Goal: Task Accomplishment & Management: Manage account settings

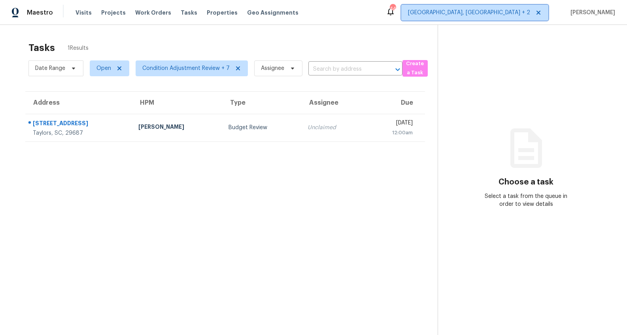
click at [523, 10] on span "Charleston, SC + 2" at bounding box center [469, 13] width 122 height 8
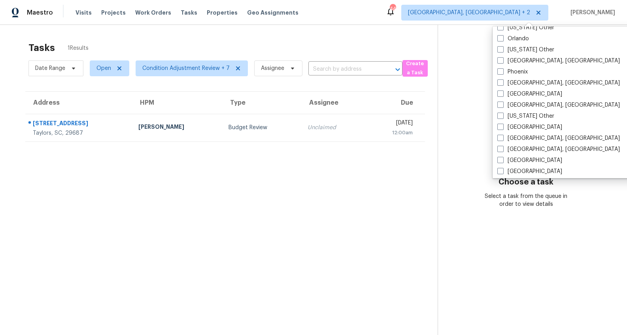
scroll to position [909, 0]
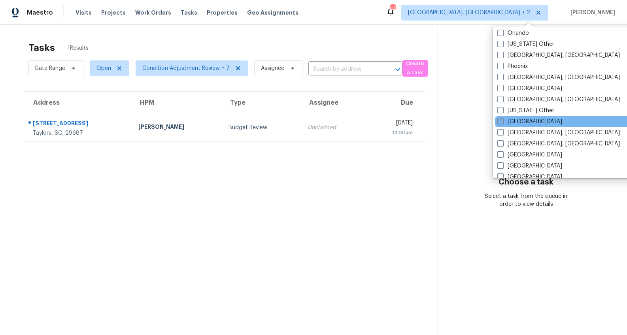
click at [501, 121] on span at bounding box center [500, 121] width 6 height 6
click at [501, 121] on input "Raleigh" at bounding box center [499, 120] width 5 height 5
checkbox input "true"
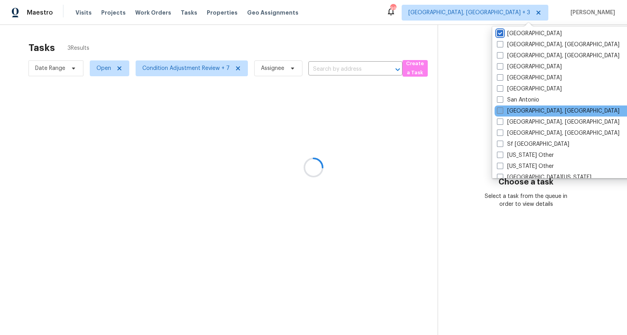
scroll to position [999, 0]
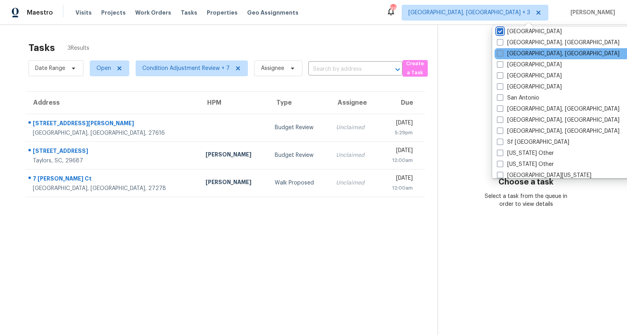
click at [502, 54] on span at bounding box center [500, 53] width 6 height 6
click at [502, 54] on input "Richmond, VA" at bounding box center [499, 52] width 5 height 5
checkbox input "true"
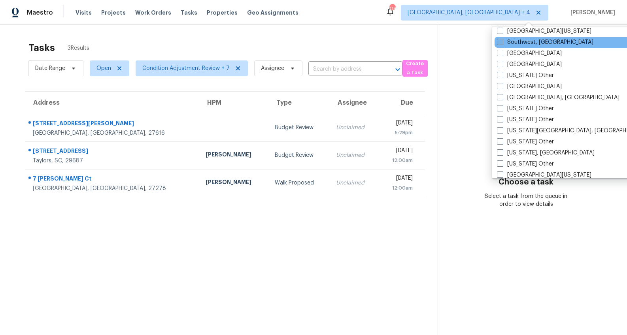
scroll to position [1144, 0]
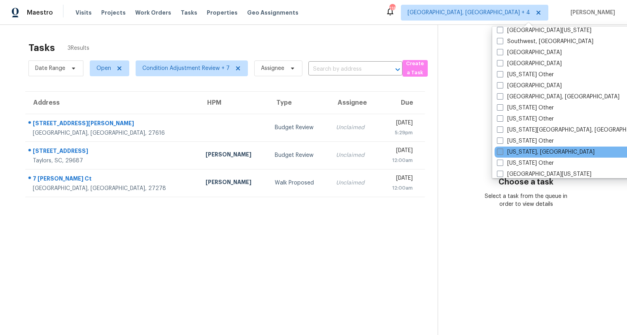
click at [500, 151] on span at bounding box center [500, 152] width 6 height 6
click at [500, 151] on input "Washington, DC" at bounding box center [499, 150] width 5 height 5
checkbox input "true"
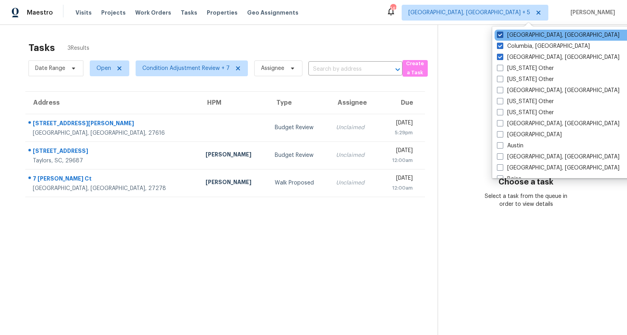
click at [500, 35] on span at bounding box center [500, 35] width 6 height 6
click at [500, 35] on input "Greenville, SC" at bounding box center [499, 33] width 5 height 5
checkbox input "false"
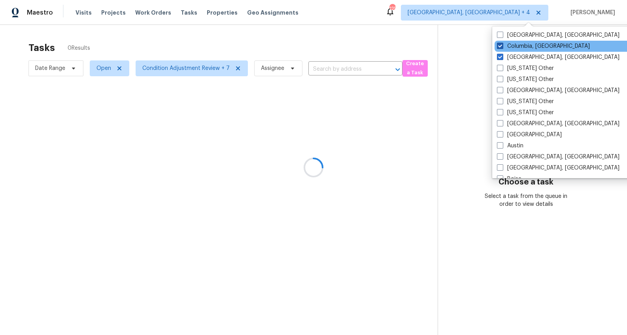
click at [499, 46] on span at bounding box center [500, 46] width 6 height 6
click at [499, 46] on input "Columbia, SC" at bounding box center [499, 44] width 5 height 5
checkbox input "false"
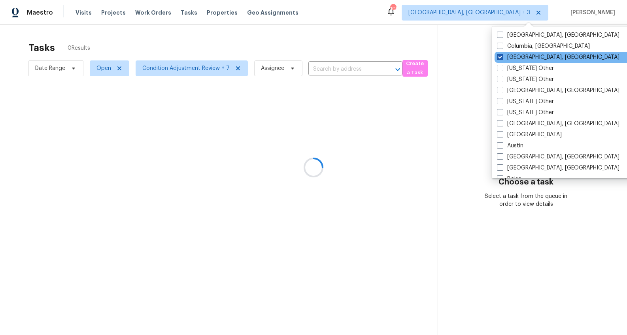
click at [500, 56] on span at bounding box center [500, 57] width 6 height 6
click at [500, 56] on input "[GEOGRAPHIC_DATA], [GEOGRAPHIC_DATA]" at bounding box center [499, 55] width 5 height 5
checkbox input "false"
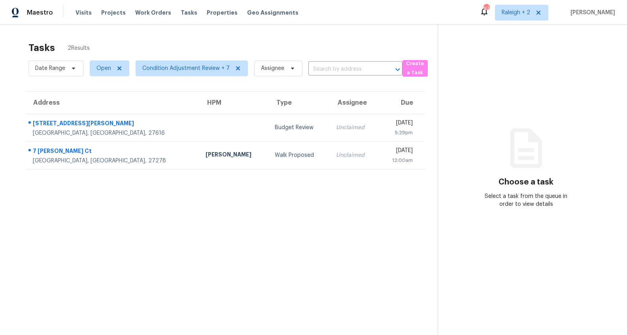
click at [386, 35] on div "Tasks 2 Results Date Range Open Condition Adjustment Review + 7 Assignee ​ Crea…" at bounding box center [313, 192] width 627 height 335
click at [199, 62] on span "Condition Adjustment Review + 7" at bounding box center [192, 68] width 112 height 16
click at [194, 32] on div "Tasks 2 Results Date Range Open Condition Adjustment Review + 7 Assignee ​ Crea…" at bounding box center [313, 192] width 627 height 335
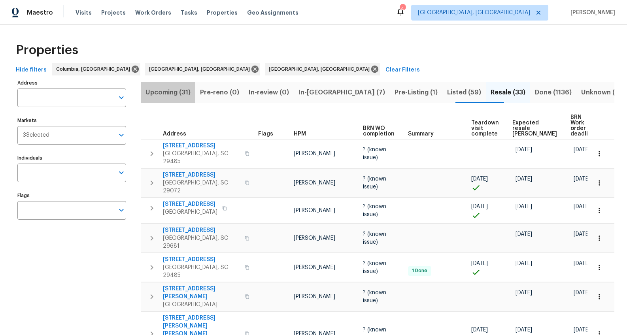
click at [166, 93] on span "Upcoming (31)" at bounding box center [167, 92] width 45 height 11
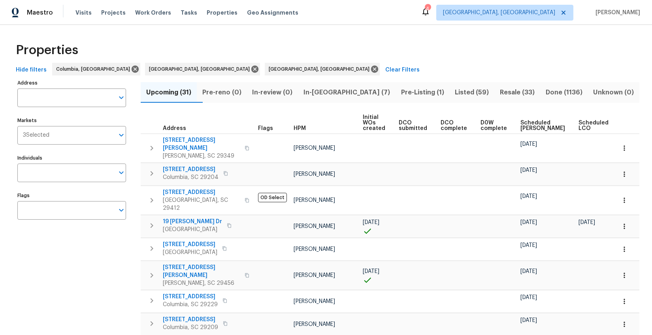
click at [622, 127] on span "Ready Date" at bounding box center [630, 125] width 17 height 11
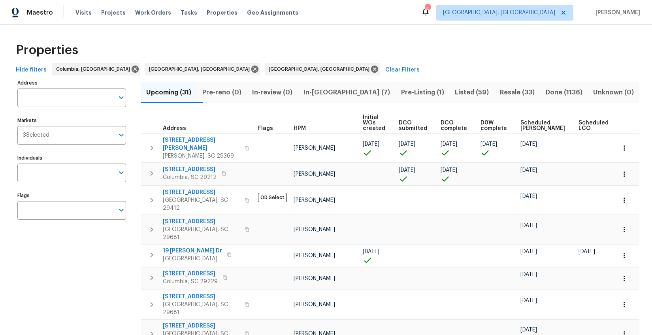
scroll to position [39, 0]
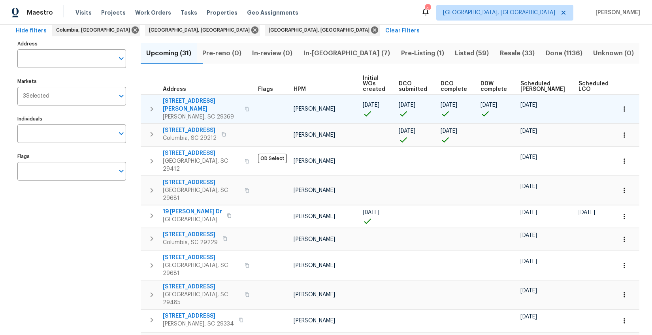
click at [189, 102] on span "[STREET_ADDRESS][PERSON_NAME]" at bounding box center [201, 105] width 77 height 16
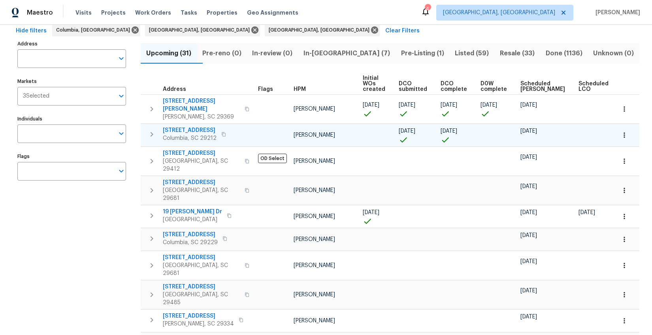
click at [189, 126] on span "129 Cedar Field Ln" at bounding box center [190, 130] width 54 height 8
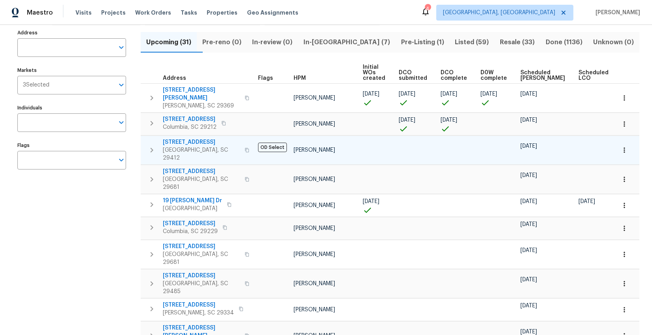
scroll to position [78, 0]
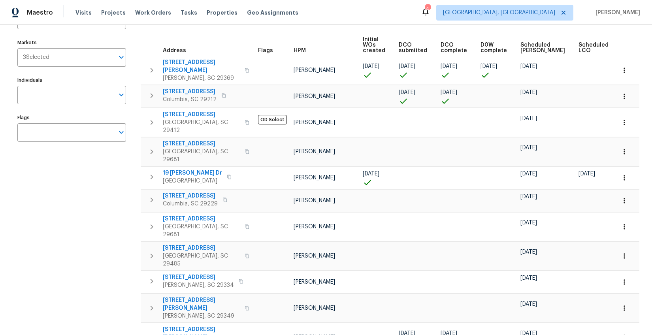
click at [301, 49] on span "HPM" at bounding box center [300, 51] width 12 height 6
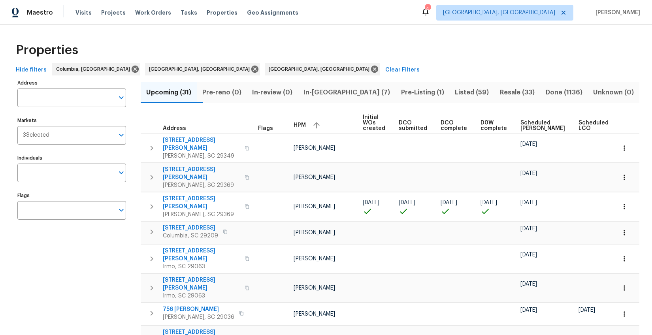
click at [319, 95] on span "In-reno (7)" at bounding box center [347, 92] width 88 height 11
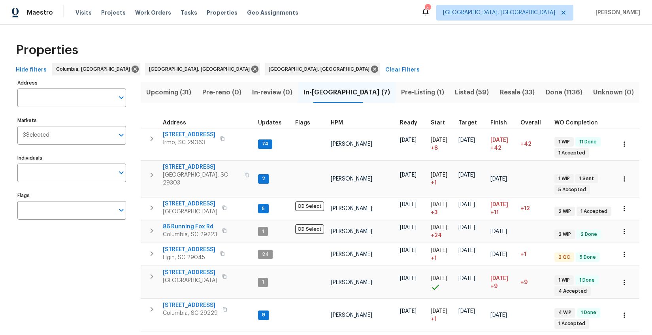
scroll to position [36, 0]
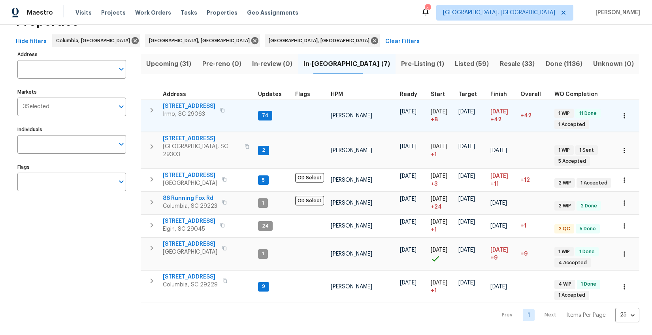
click at [189, 102] on span "[STREET_ADDRESS]" at bounding box center [189, 106] width 53 height 8
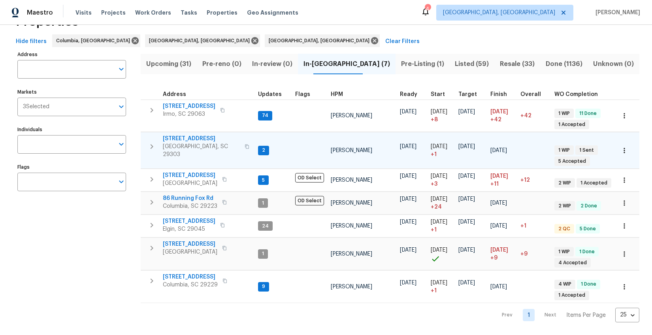
click at [186, 135] on span "44 Willowood Dr" at bounding box center [201, 139] width 77 height 8
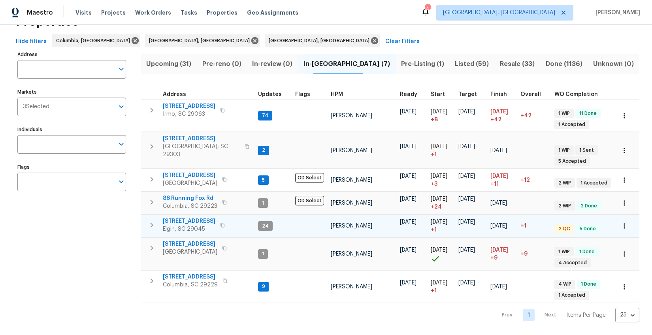
click at [188, 217] on span "1009 Cherry Ln" at bounding box center [189, 221] width 53 height 8
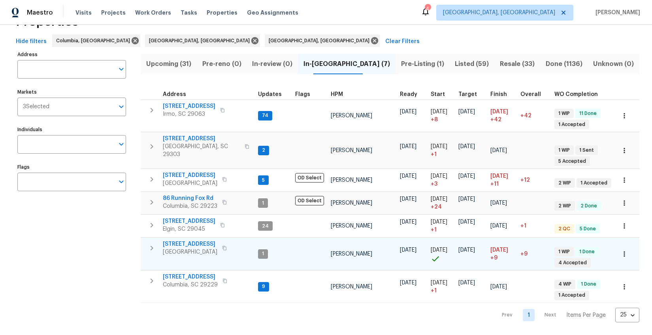
click at [190, 240] on span "10 Ashwood Ave" at bounding box center [190, 244] width 55 height 8
click at [400, 59] on span "Pre-Listing (1)" at bounding box center [422, 63] width 45 height 11
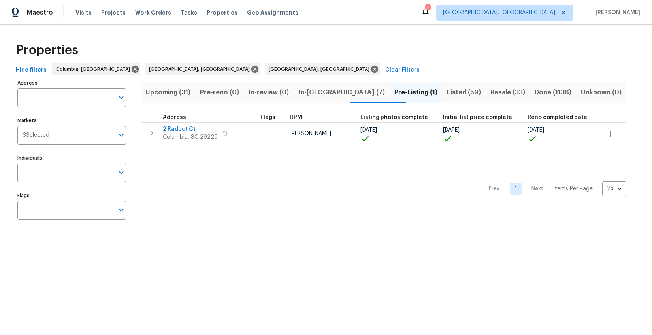
click at [490, 92] on span "Resale (33)" at bounding box center [507, 92] width 35 height 11
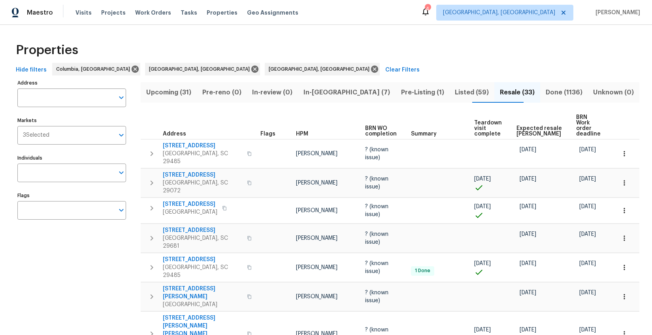
click at [547, 127] on span "Expected resale COE" at bounding box center [539, 131] width 46 height 11
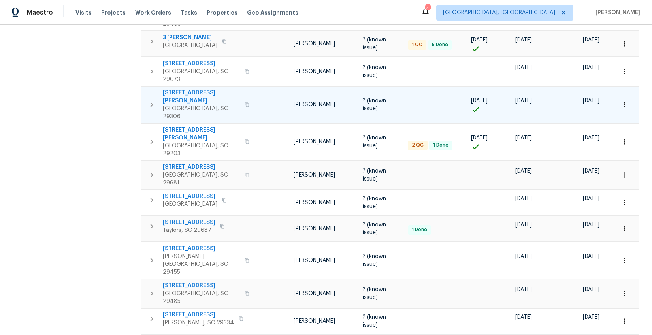
scroll to position [494, 0]
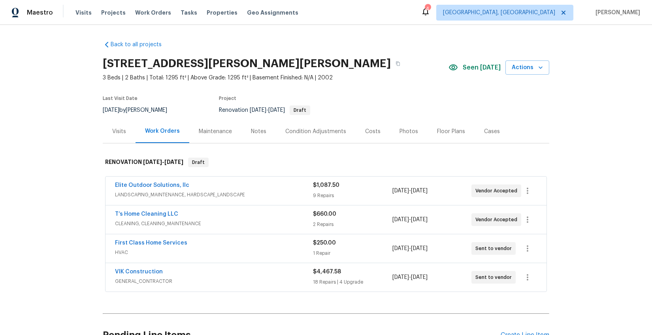
click at [365, 128] on div "Costs" at bounding box center [372, 132] width 15 height 8
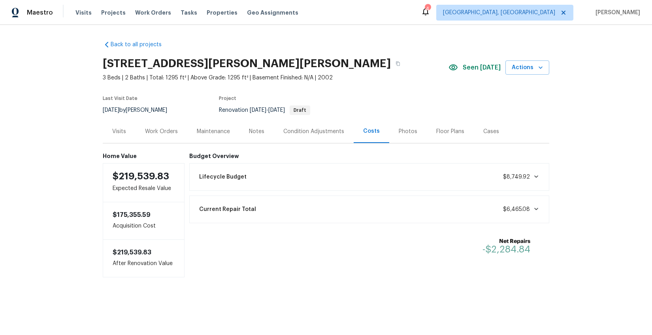
click at [151, 134] on div "Work Orders" at bounding box center [161, 132] width 33 height 8
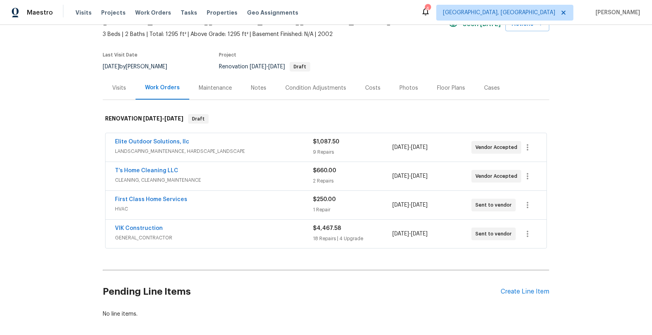
scroll to position [49, 0]
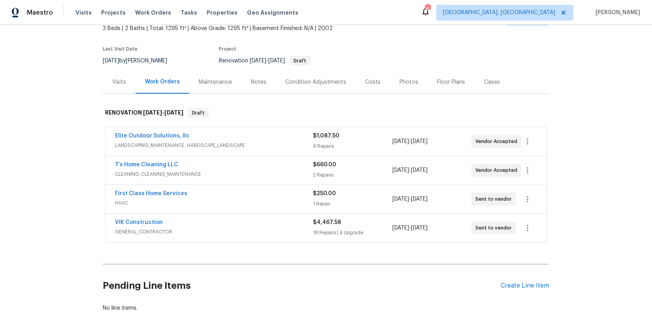
click at [208, 141] on span "LANDSCAPING_MAINTENANCE, HARDSCAPE_LANDSCAPE" at bounding box center [214, 145] width 198 height 8
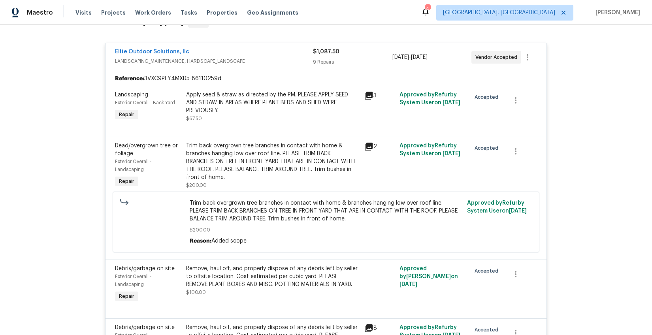
scroll to position [78, 0]
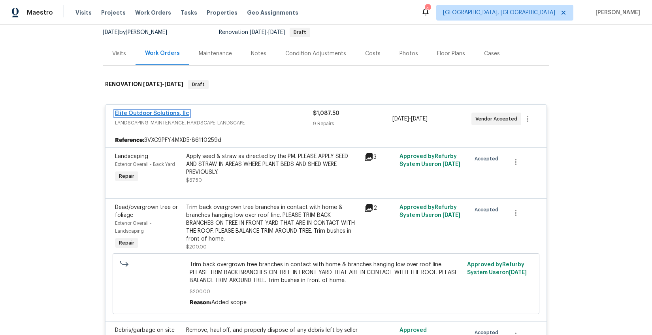
click at [136, 112] on link "Elite Outdoor Solutions, llc" at bounding box center [152, 114] width 74 height 6
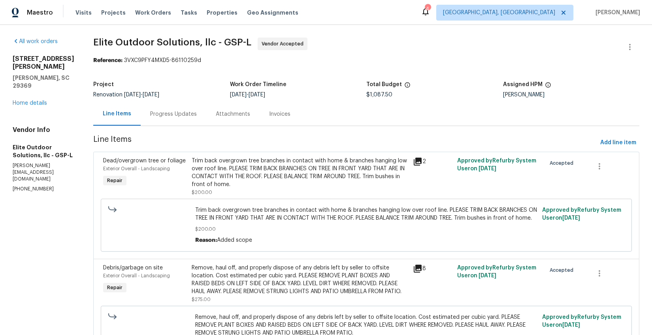
click at [166, 113] on div "Progress Updates" at bounding box center [173, 114] width 47 height 8
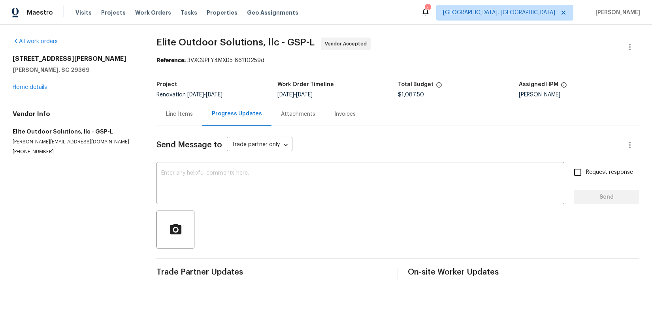
click at [35, 83] on div "221 Angel Rose Dr Moore, SC 29369 Home details" at bounding box center [75, 73] width 125 height 36
click at [36, 87] on link "Home details" at bounding box center [30, 88] width 34 height 6
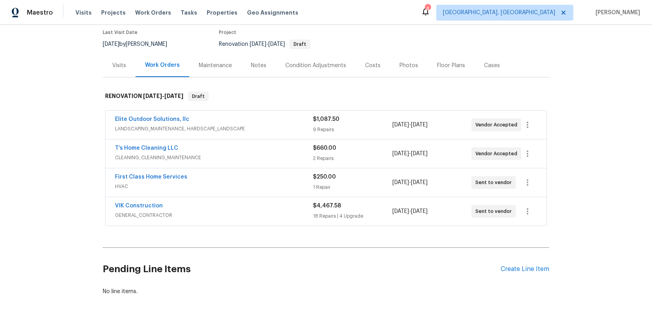
scroll to position [78, 0]
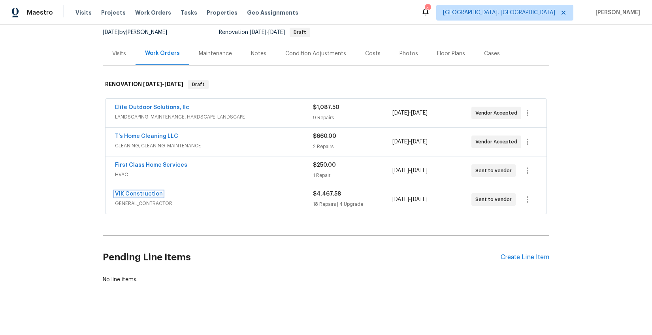
click at [136, 195] on link "VIK Construction" at bounding box center [139, 194] width 48 height 6
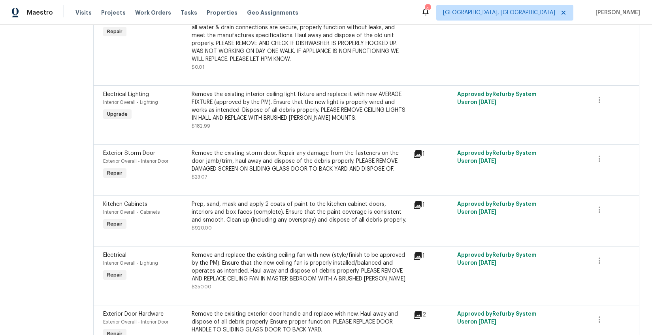
scroll to position [264, 0]
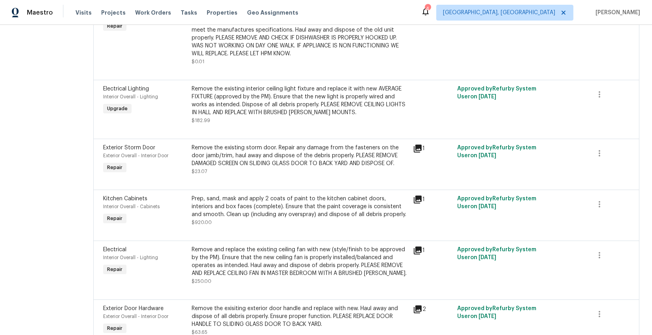
click at [278, 277] on div "Remove and replace the existing ceiling fan with new (style/finish to be approv…" at bounding box center [300, 262] width 216 height 32
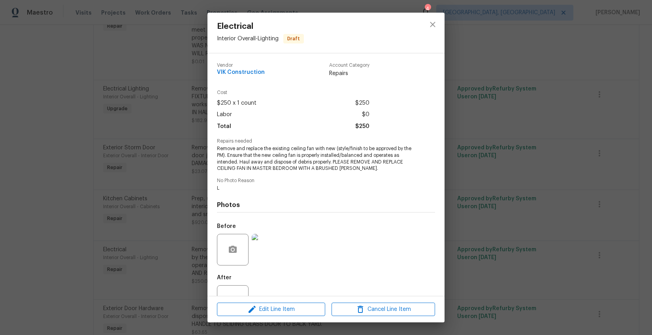
scroll to position [29, 0]
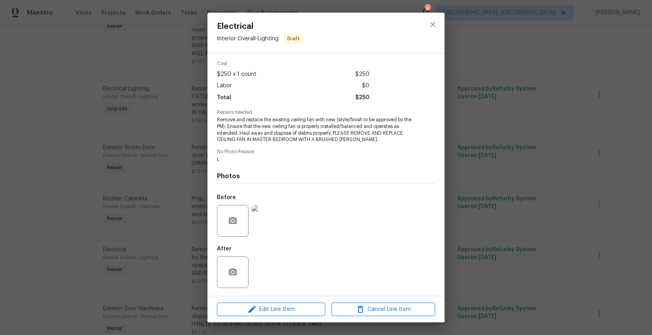
click at [267, 222] on img at bounding box center [268, 221] width 32 height 32
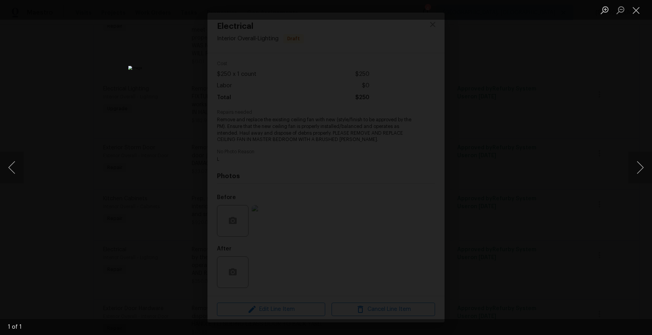
click at [537, 249] on div "Lightbox" at bounding box center [326, 167] width 652 height 335
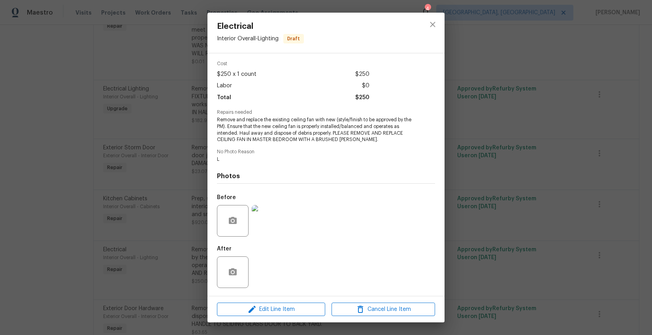
click at [537, 249] on div "Electrical Interior Overall - Lighting Draft Vendor VIK Construction Account Ca…" at bounding box center [326, 167] width 652 height 335
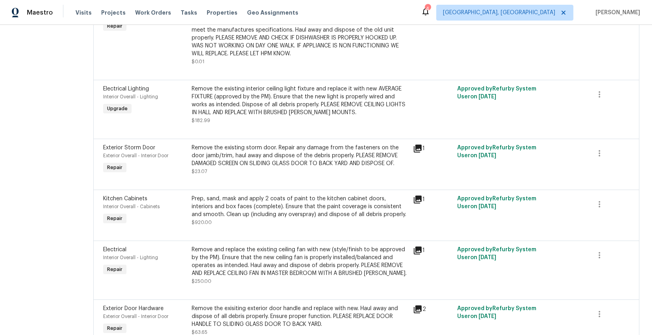
click at [271, 218] on div "Prep, sand, mask and apply 2 coats of paint to the kitchen cabinet doors, inter…" at bounding box center [300, 207] width 216 height 24
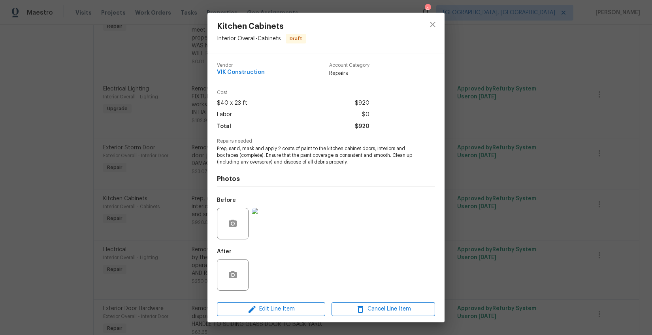
scroll to position [3, 0]
click at [269, 223] on img at bounding box center [268, 221] width 32 height 32
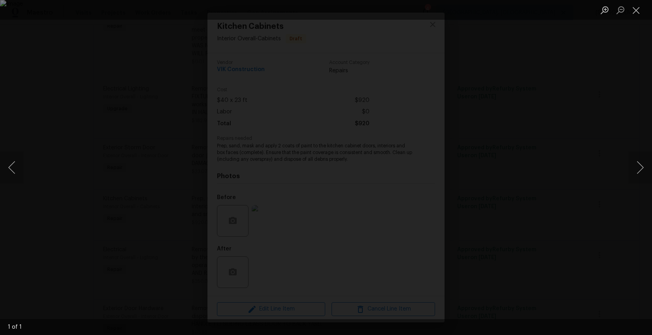
click at [599, 213] on div "Lightbox" at bounding box center [326, 167] width 652 height 335
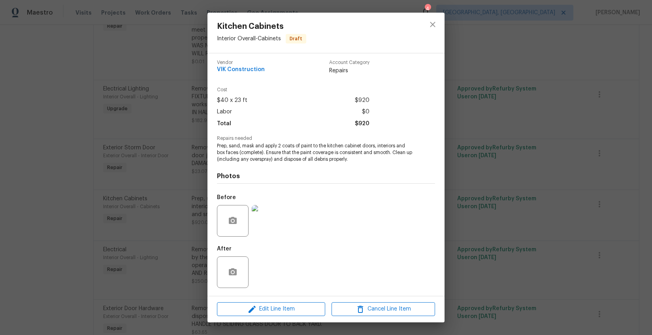
click at [599, 213] on div "Kitchen Cabinets Interior Overall - Cabinets Draft Vendor VIK Construction Acco…" at bounding box center [326, 167] width 652 height 335
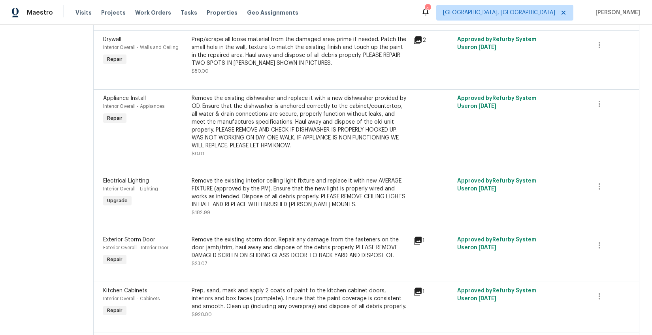
scroll to position [173, 0]
click at [350, 254] on div "Remove the existing storm door. Repair any damage from the fasteners on the doo…" at bounding box center [300, 247] width 216 height 24
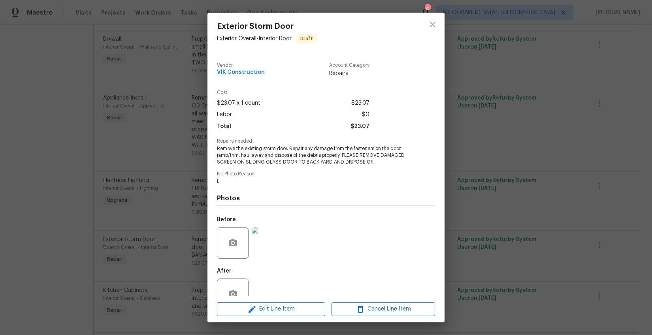
click at [570, 189] on div "Exterior Storm Door Exterior Overall - Interior Door Draft Vendor VIK Construct…" at bounding box center [326, 167] width 652 height 335
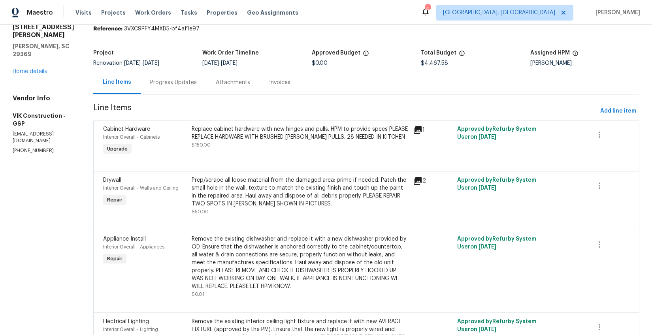
scroll to position [0, 0]
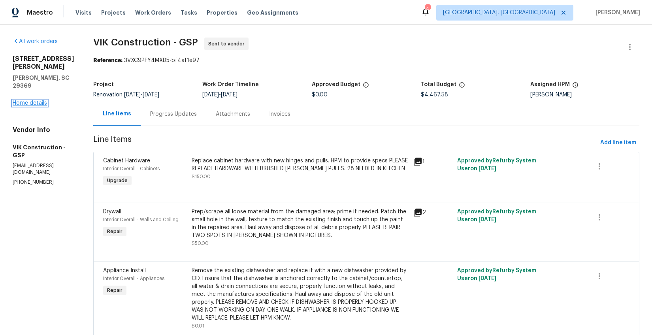
click at [21, 100] on link "Home details" at bounding box center [30, 103] width 34 height 6
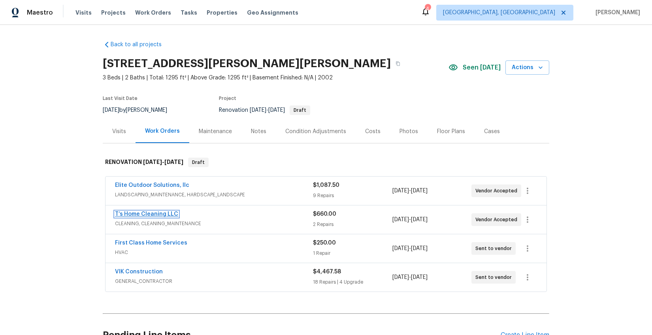
click at [164, 214] on link "T’s Home Cleaning LLC" at bounding box center [146, 214] width 63 height 6
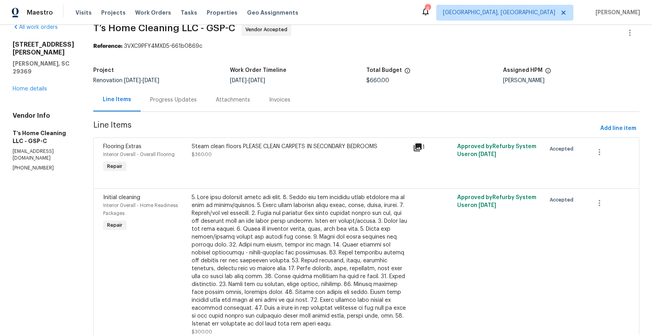
scroll to position [3, 0]
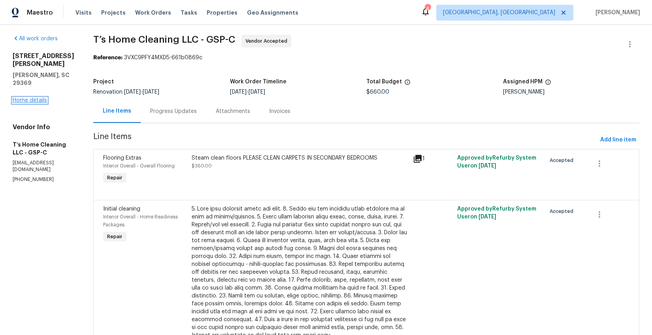
click at [40, 98] on link "Home details" at bounding box center [30, 101] width 34 height 6
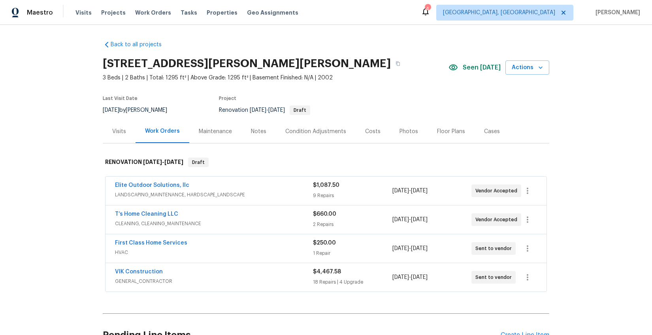
click at [237, 280] on span "GENERAL_CONTRACTOR" at bounding box center [214, 281] width 198 height 8
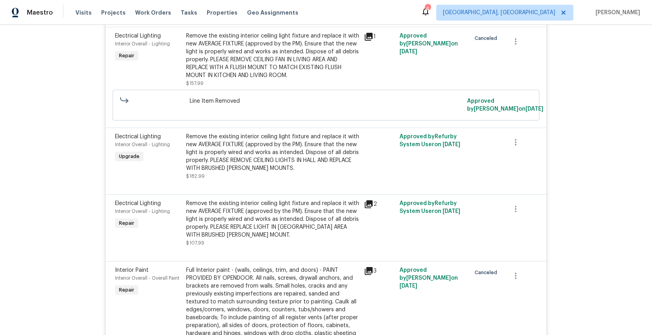
scroll to position [1207, 0]
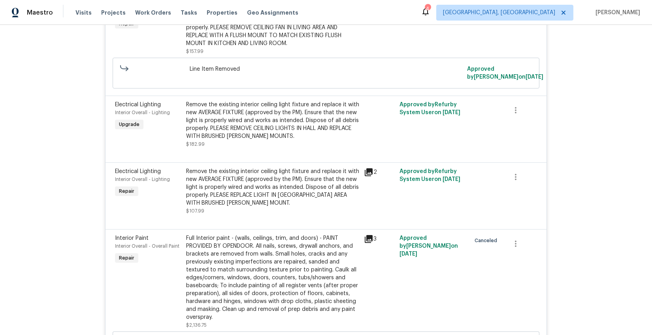
click at [269, 267] on div "Full Interior paint - (walls, ceilings, trim, and doors) - PAINT PROVIDED BY OP…" at bounding box center [272, 277] width 173 height 87
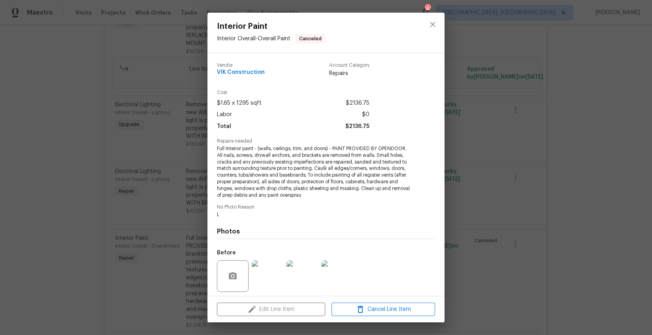
click at [501, 273] on div "Interior Paint Interior Overall - Overall Paint Canceled Vendor VIK Constructio…" at bounding box center [326, 167] width 652 height 335
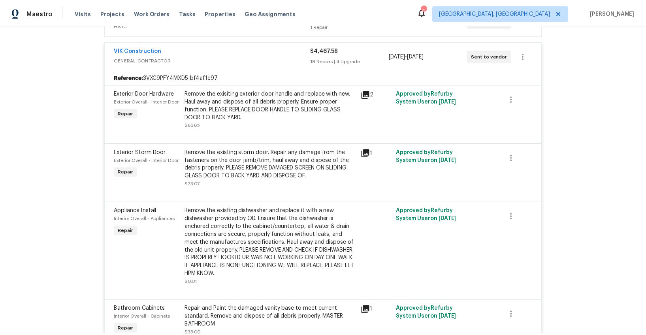
scroll to position [0, 0]
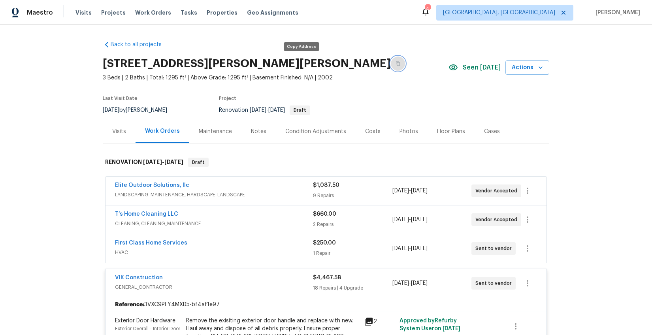
click at [395, 63] on icon "button" at bounding box center [397, 63] width 5 height 5
click at [256, 132] on div "Notes" at bounding box center [258, 132] width 15 height 8
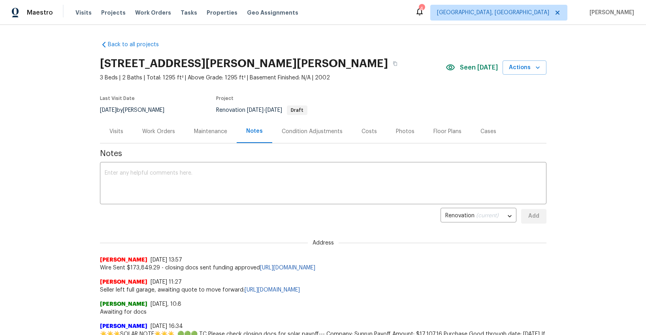
click at [152, 135] on div "Work Orders" at bounding box center [158, 132] width 33 height 8
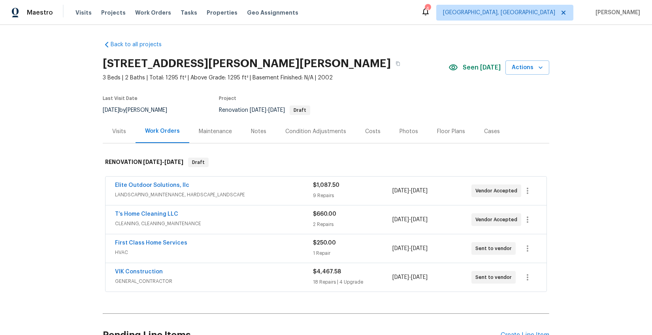
click at [244, 129] on div "Notes" at bounding box center [258, 131] width 34 height 23
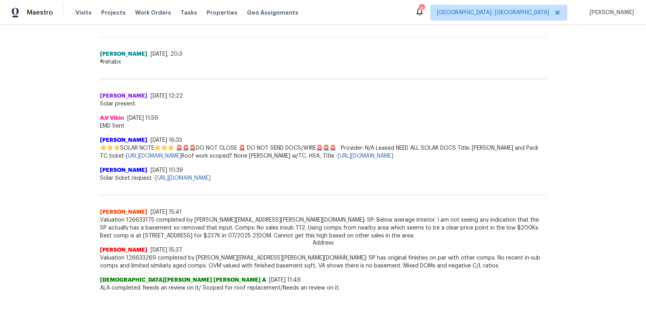
scroll to position [604, 0]
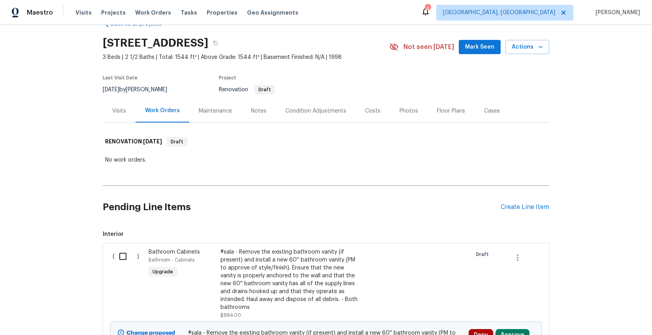
scroll to position [41, 0]
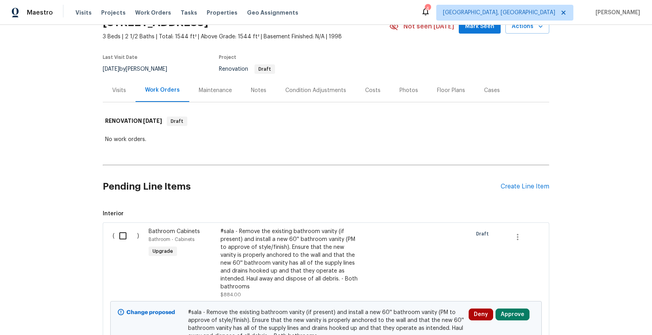
click at [124, 93] on div "Visits" at bounding box center [119, 90] width 33 height 23
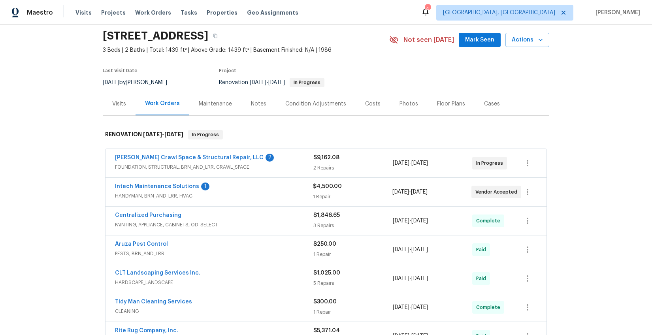
scroll to position [55, 0]
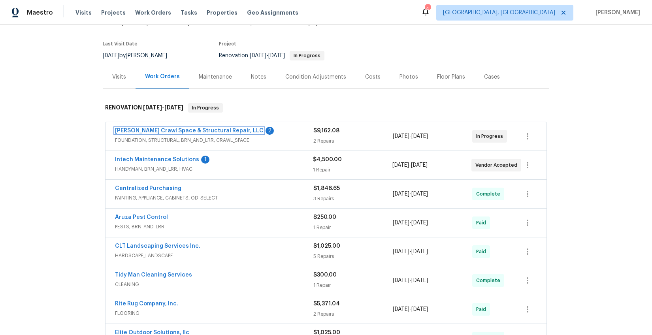
click at [198, 130] on link "[PERSON_NAME] Crawl Space & Structural Repair, LLC" at bounding box center [189, 131] width 149 height 6
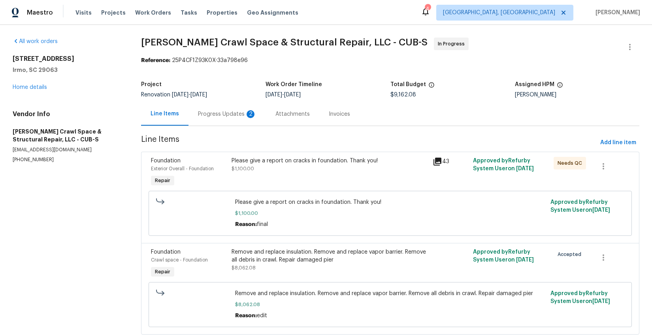
click at [205, 117] on div "Progress Updates 2" at bounding box center [227, 114] width 58 height 8
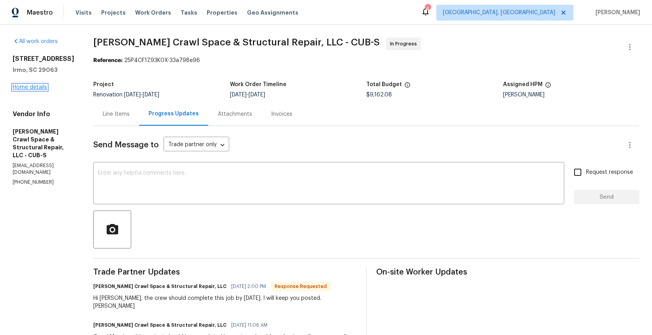
click at [28, 86] on link "Home details" at bounding box center [30, 88] width 34 height 6
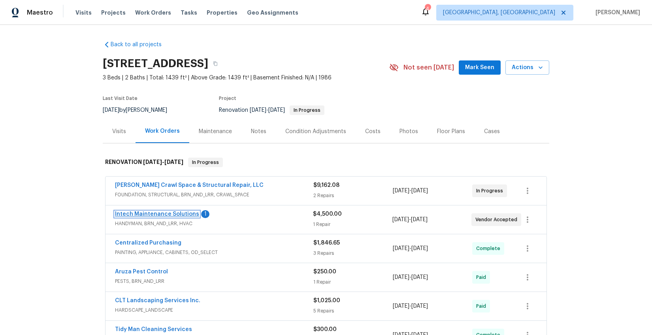
click at [154, 212] on link "Intech Maintenance Solutions" at bounding box center [157, 214] width 84 height 6
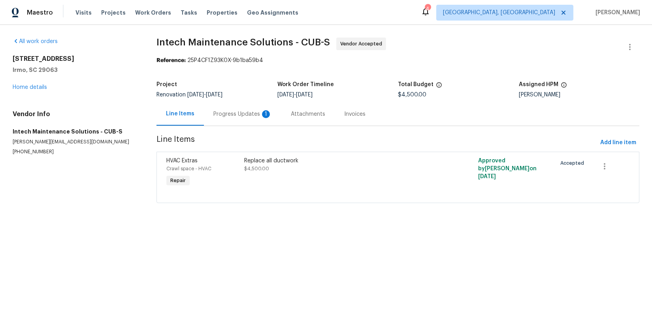
click at [215, 114] on div "Progress Updates 1" at bounding box center [242, 114] width 58 height 8
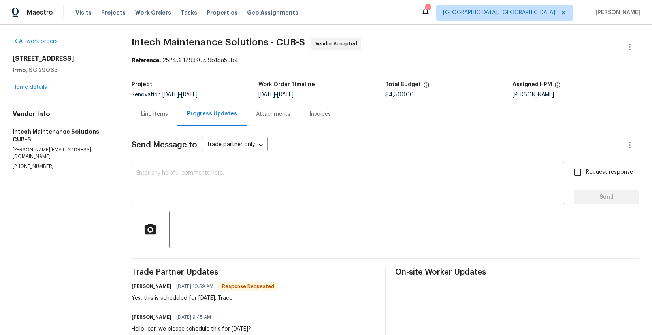
click at [216, 175] on textarea at bounding box center [347, 184] width 423 height 28
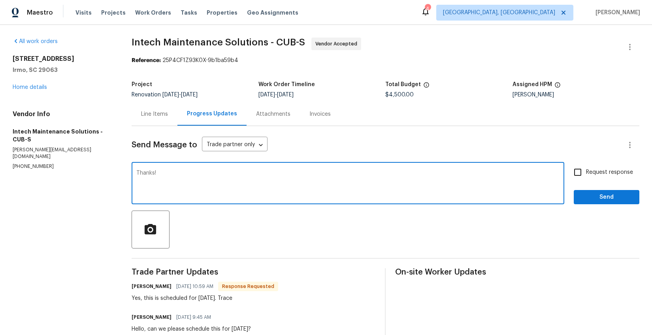
type textarea "Thanks!"
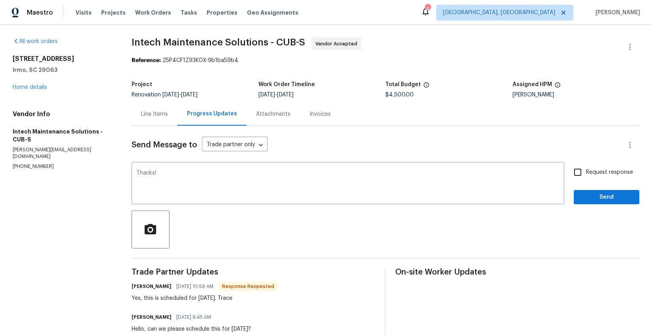
click at [605, 170] on span "Request response" at bounding box center [609, 172] width 47 height 8
click at [586, 170] on input "Request response" at bounding box center [577, 172] width 17 height 17
checkbox input "true"
click at [600, 197] on span "Send" at bounding box center [606, 197] width 53 height 10
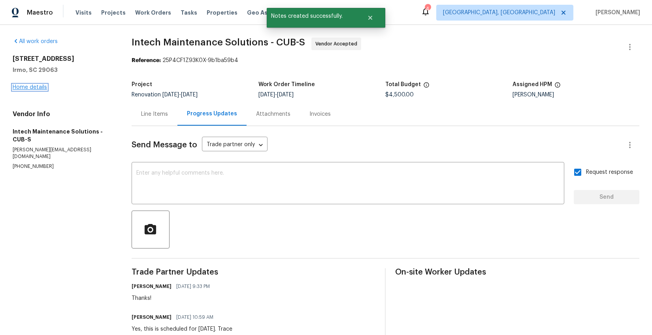
click at [17, 85] on link "Home details" at bounding box center [30, 88] width 34 height 6
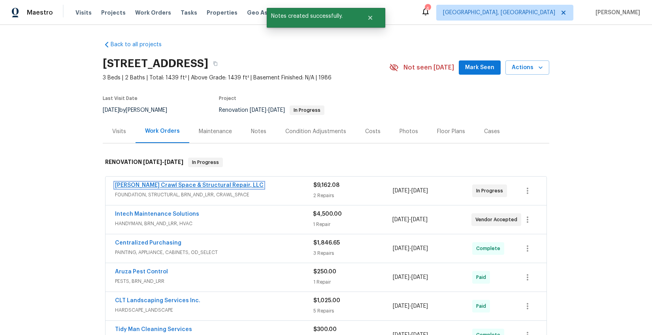
click at [175, 183] on link "Falcone Crawl Space & Structural Repair, LLC" at bounding box center [189, 186] width 149 height 6
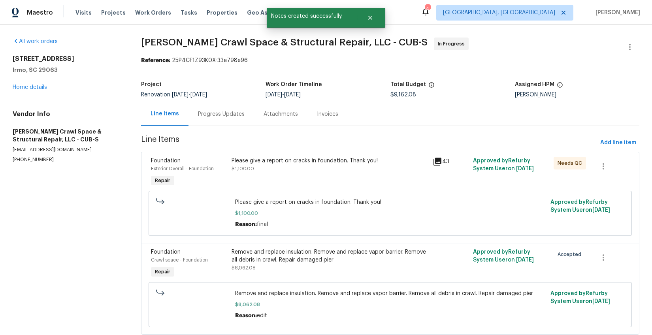
click at [222, 120] on div "Progress Updates" at bounding box center [221, 113] width 66 height 23
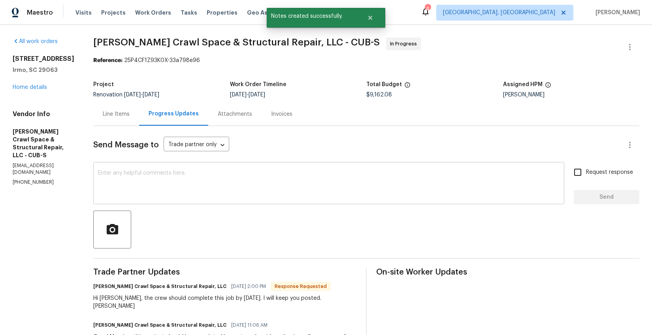
click at [231, 179] on textarea at bounding box center [328, 184] width 461 height 28
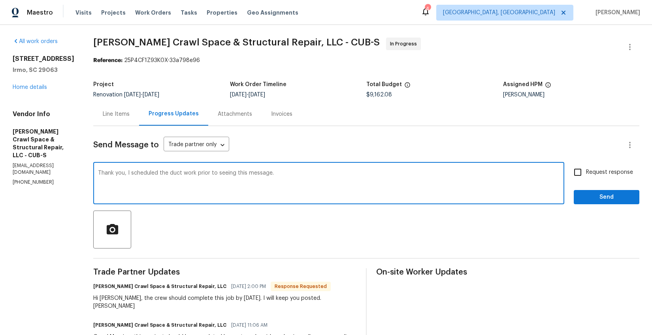
click at [201, 173] on textarea "Thank you, I scheduled the duct work prior to seeing this message." at bounding box center [328, 184] width 461 height 28
click at [387, 172] on textarea "Thank you, I scheduled the duct work for Wednesday prior to seeing this message." at bounding box center [328, 184] width 461 height 28
type textarea "Thank you, I scheduled the duct work for Wednesday prior to seeing this message…"
click at [586, 171] on span "Request response" at bounding box center [609, 172] width 47 height 8
click at [584, 171] on input "Request response" at bounding box center [577, 172] width 17 height 17
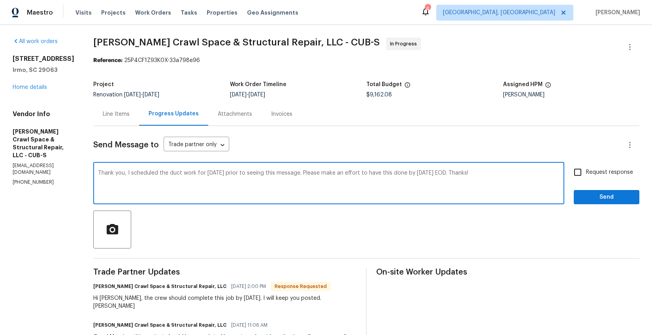
checkbox input "true"
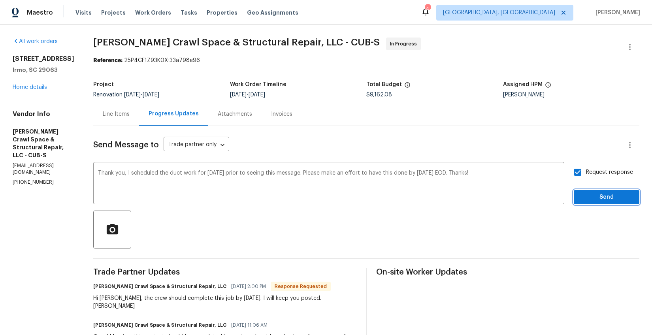
click at [588, 194] on span "Send" at bounding box center [606, 197] width 53 height 10
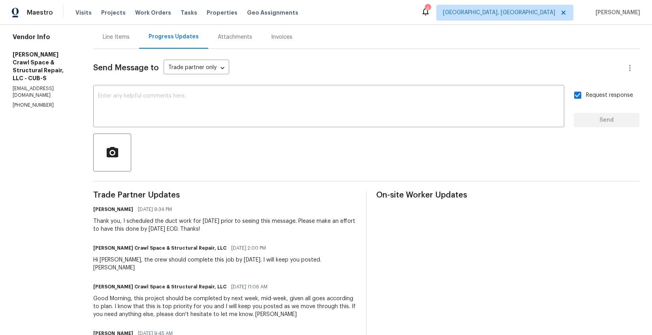
scroll to position [31, 0]
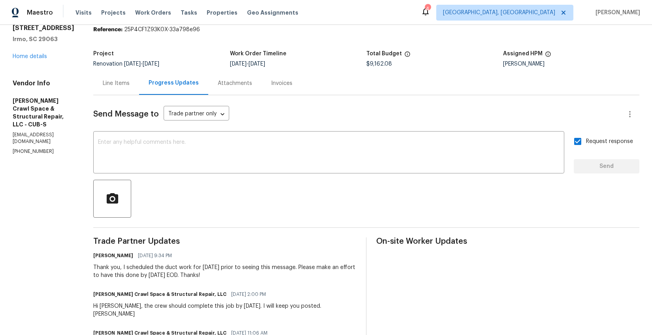
click at [28, 51] on div "105 Kenton Ct Irmo, SC 29063 Home details" at bounding box center [44, 42] width 62 height 36
click at [27, 54] on link "Home details" at bounding box center [30, 57] width 34 height 6
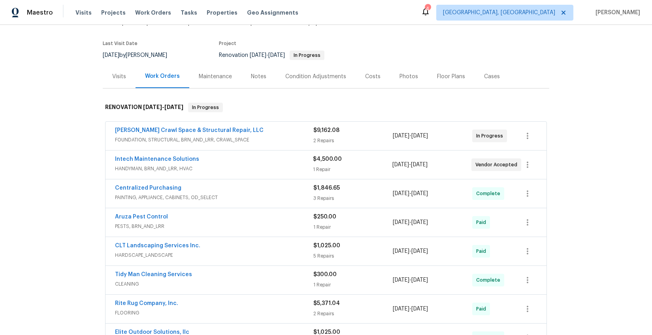
scroll to position [49, 0]
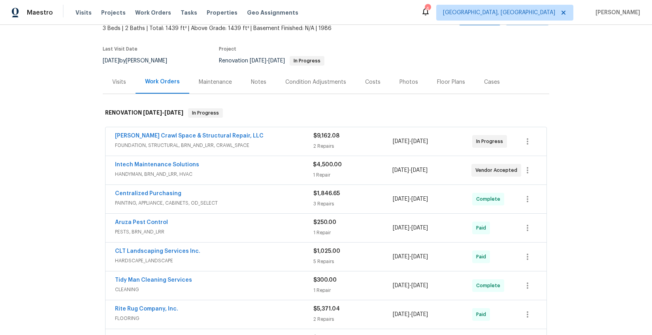
click at [260, 92] on div "Notes" at bounding box center [258, 81] width 34 height 23
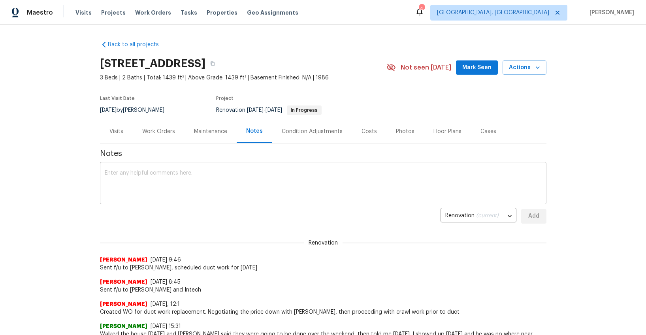
click at [231, 191] on textarea at bounding box center [323, 184] width 437 height 28
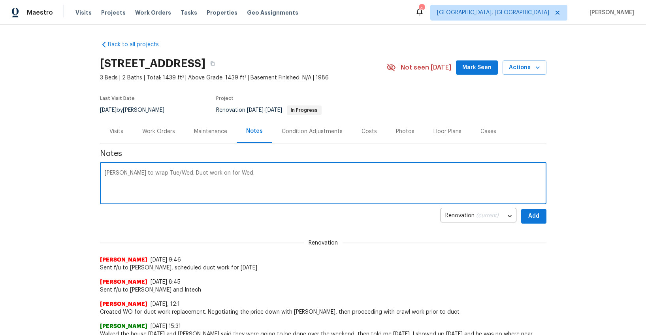
type textarea "Falcone to wrap Tue/Wed. Duct work on for Wed."
click at [521, 213] on button "Add" at bounding box center [533, 216] width 25 height 15
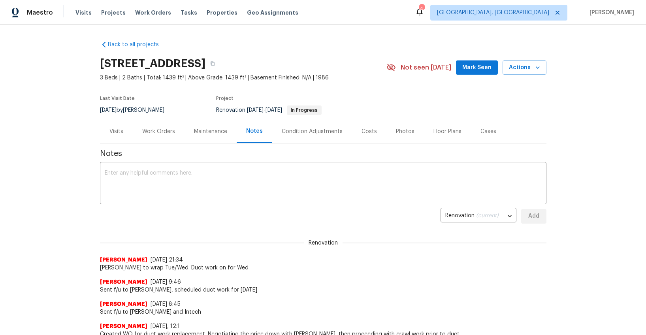
click at [146, 129] on div "Work Orders" at bounding box center [158, 132] width 33 height 8
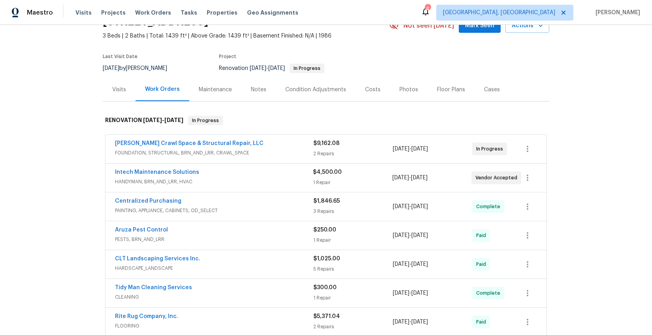
scroll to position [68, 0]
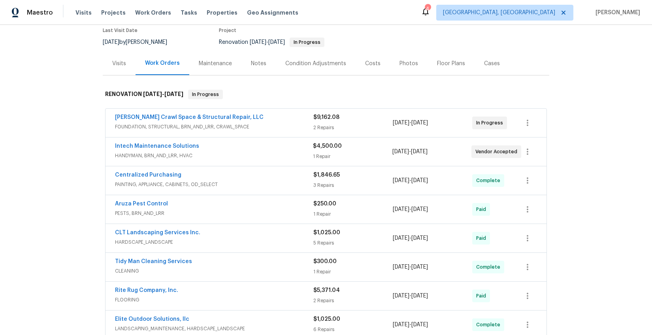
click at [119, 65] on div "Visits" at bounding box center [119, 64] width 14 height 8
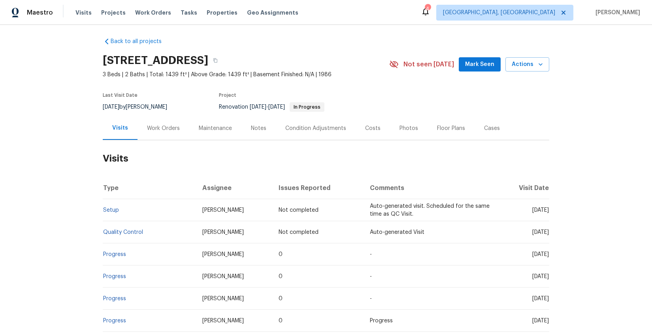
scroll to position [2, 0]
click at [175, 132] on div "Work Orders" at bounding box center [163, 128] width 52 height 23
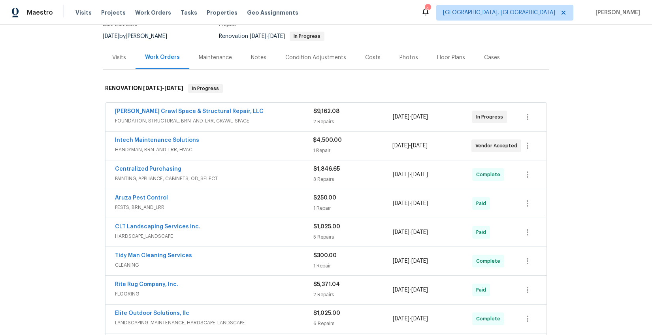
scroll to position [83, 0]
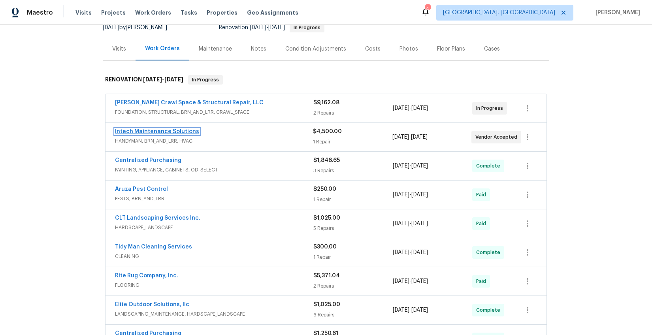
click at [140, 132] on link "Intech Maintenance Solutions" at bounding box center [157, 132] width 84 height 6
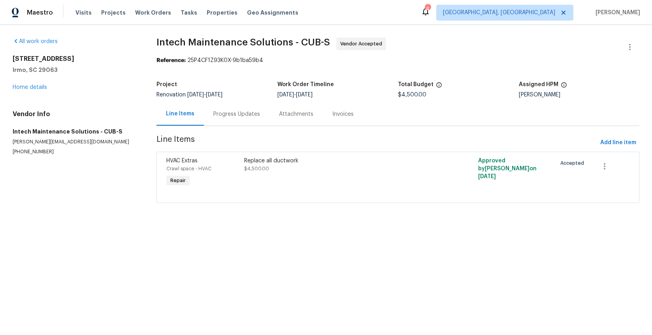
click at [233, 110] on div "Progress Updates" at bounding box center [236, 114] width 47 height 8
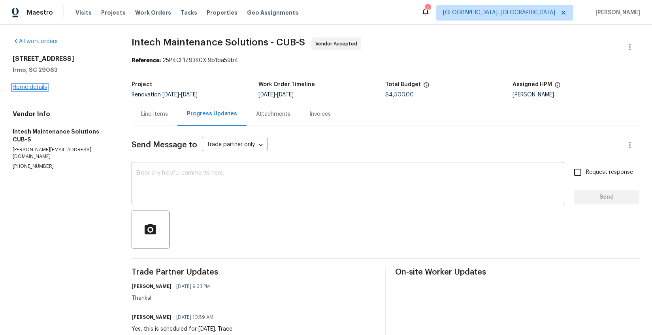
click at [24, 87] on link "Home details" at bounding box center [30, 88] width 34 height 6
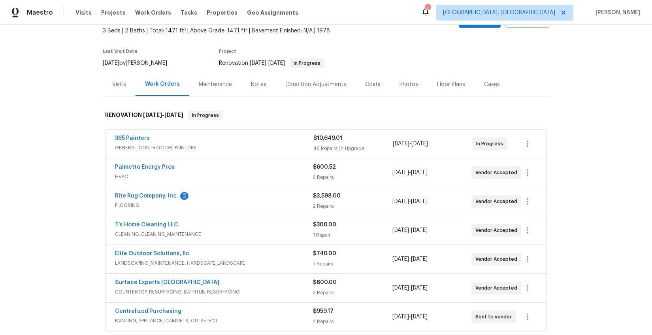
scroll to position [88, 0]
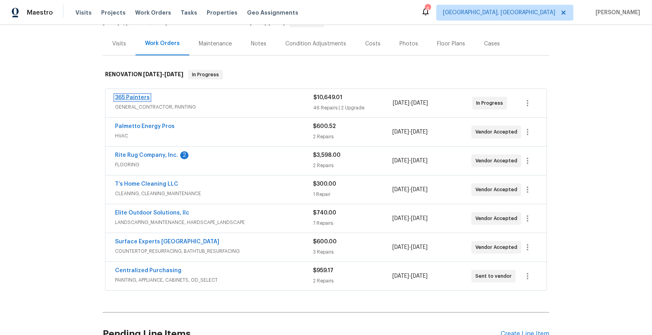
click at [128, 100] on link "365 Painters" at bounding box center [132, 98] width 35 height 6
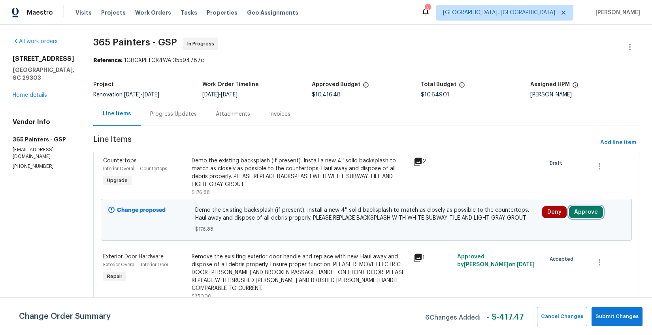
click at [578, 209] on button "Approve" at bounding box center [586, 212] width 34 height 12
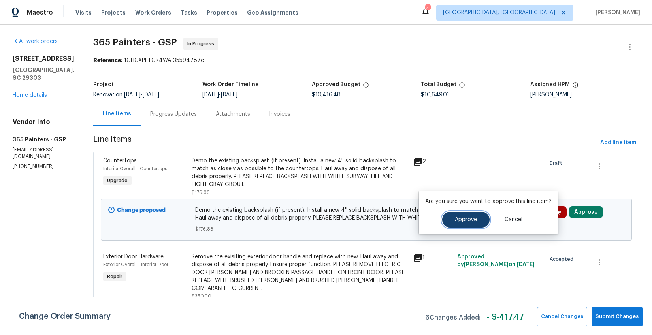
click at [459, 215] on button "Approve" at bounding box center [465, 220] width 47 height 16
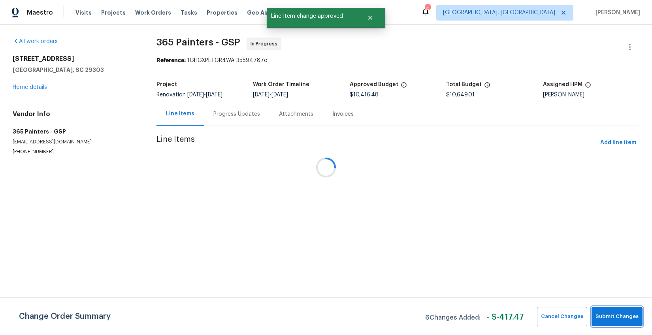
click at [624, 315] on span "Submit Changes" at bounding box center [616, 316] width 43 height 9
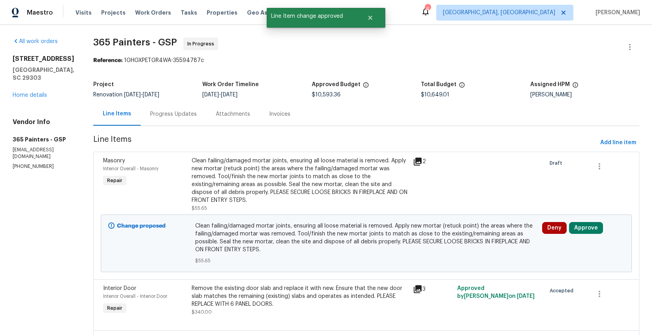
scroll to position [99, 0]
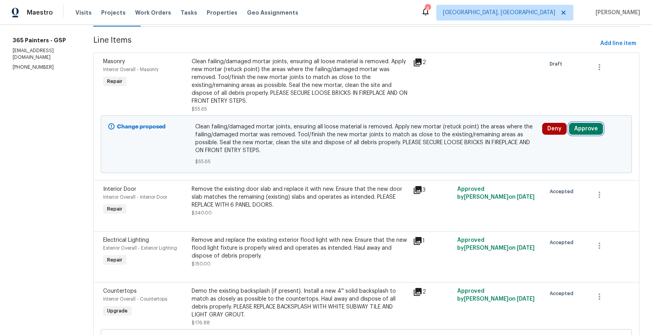
click at [574, 130] on button "Approve" at bounding box center [586, 129] width 34 height 12
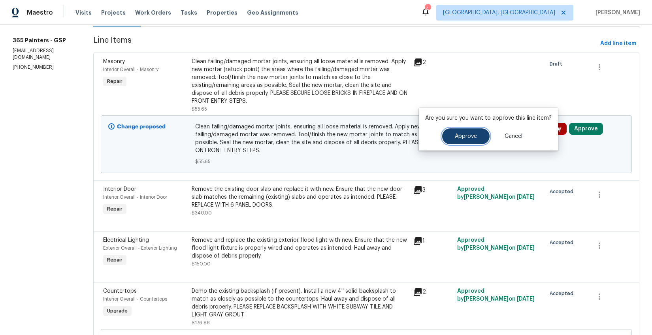
click at [472, 136] on span "Approve" at bounding box center [466, 137] width 22 height 6
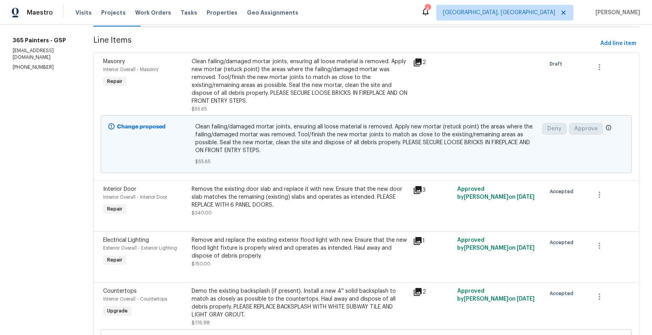
scroll to position [0, 0]
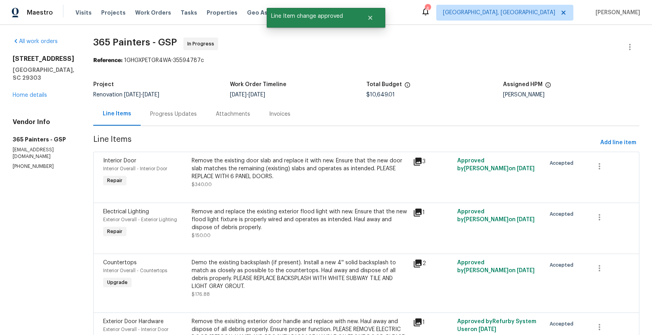
click at [171, 115] on div "Progress Updates" at bounding box center [173, 114] width 47 height 8
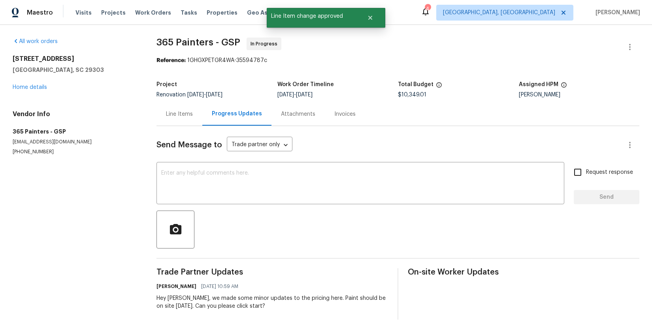
click at [171, 121] on div "Line Items" at bounding box center [179, 113] width 46 height 23
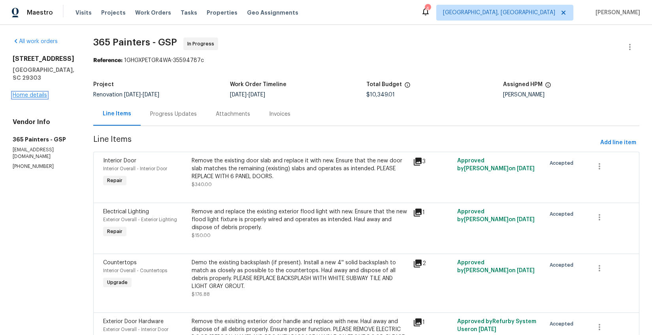
click at [38, 95] on link "Home details" at bounding box center [30, 95] width 34 height 6
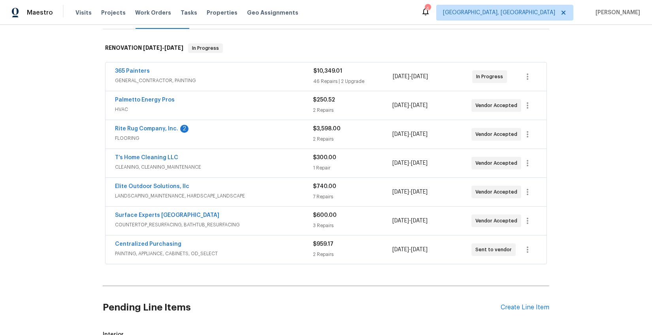
scroll to position [59, 0]
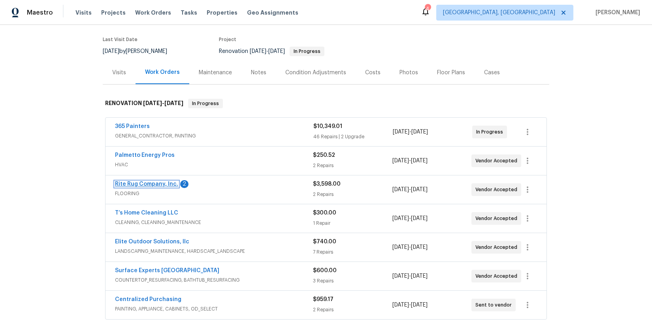
click at [157, 181] on link "Rite Rug Company, Inc." at bounding box center [146, 184] width 63 height 6
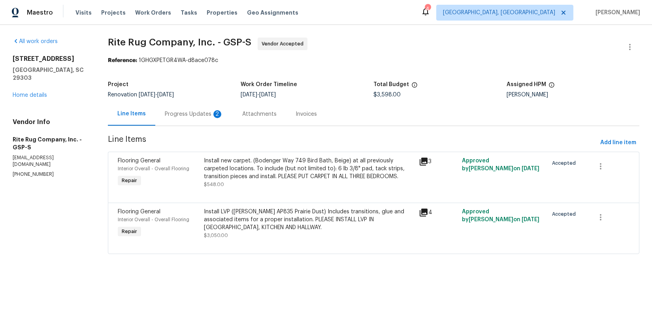
click at [194, 118] on div "Progress Updates 2" at bounding box center [194, 114] width 58 height 8
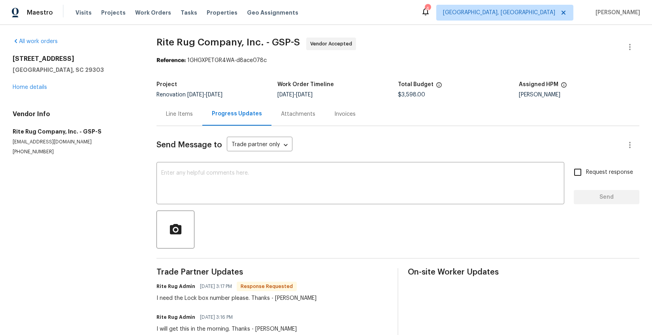
scroll to position [26, 0]
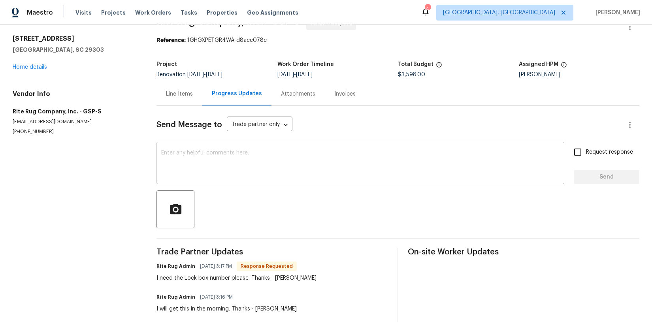
click at [194, 156] on textarea at bounding box center [360, 164] width 398 height 28
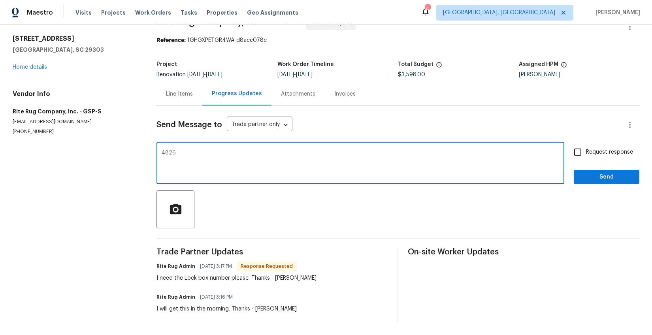
type textarea "4826"
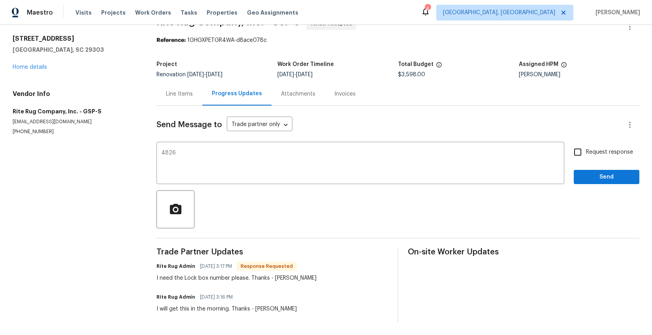
click at [586, 148] on span "Request response" at bounding box center [609, 152] width 47 height 8
click at [585, 145] on input "Request response" at bounding box center [577, 152] width 17 height 17
checkbox input "true"
click at [590, 172] on span "Send" at bounding box center [606, 177] width 53 height 10
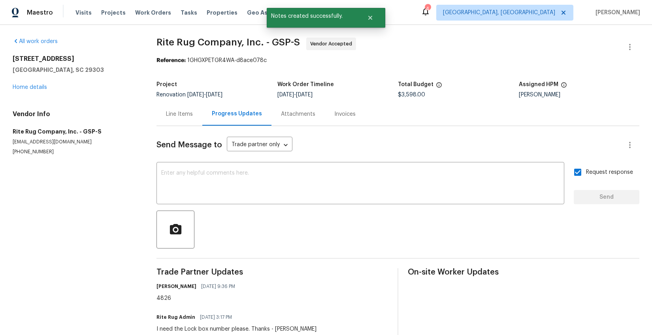
scroll to position [9, 0]
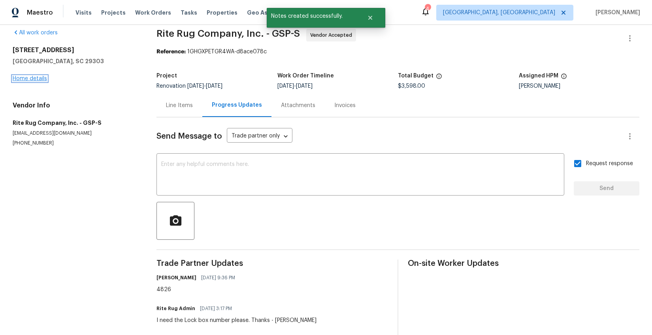
click at [38, 76] on link "Home details" at bounding box center [30, 79] width 34 height 6
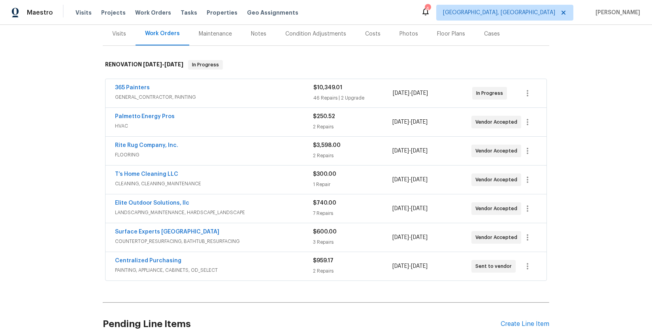
scroll to position [66, 0]
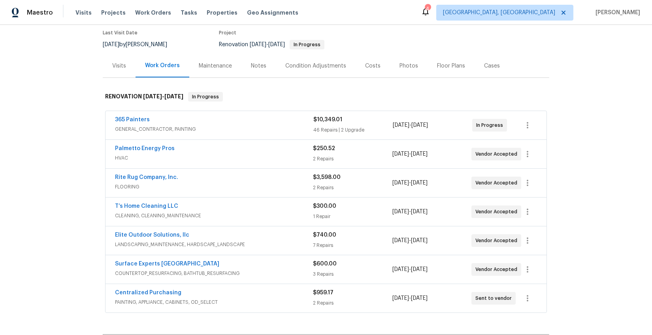
click at [258, 70] on div "Notes" at bounding box center [258, 65] width 34 height 23
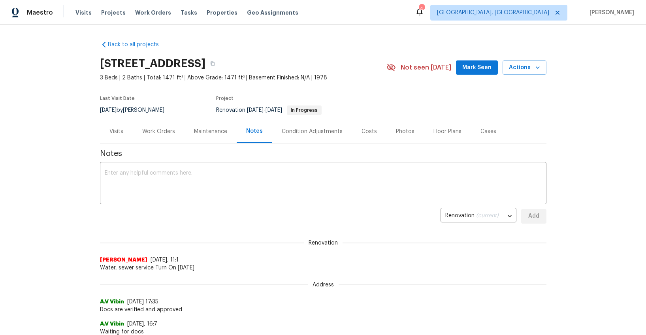
click at [166, 132] on div "Work Orders" at bounding box center [158, 132] width 33 height 8
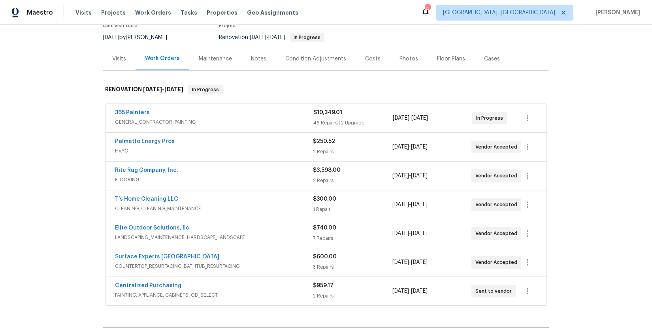
scroll to position [47, 0]
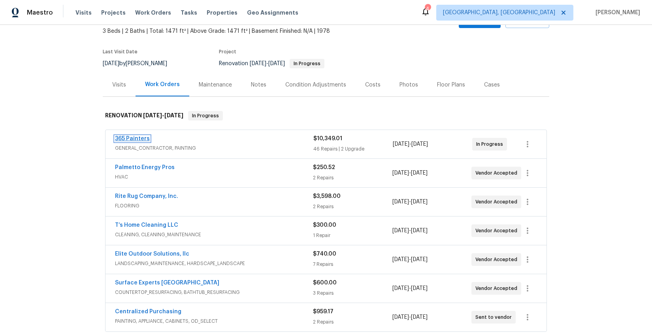
click at [134, 138] on link "365 Painters" at bounding box center [132, 139] width 35 height 6
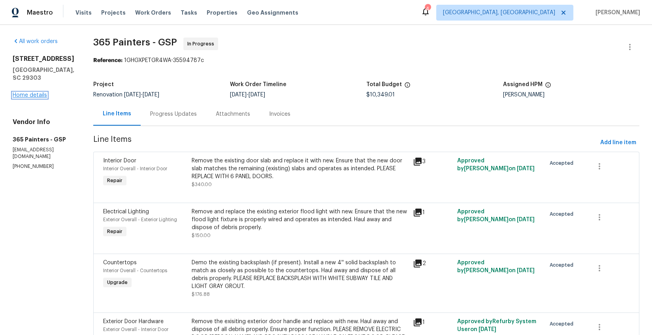
click at [36, 94] on link "Home details" at bounding box center [30, 95] width 34 height 6
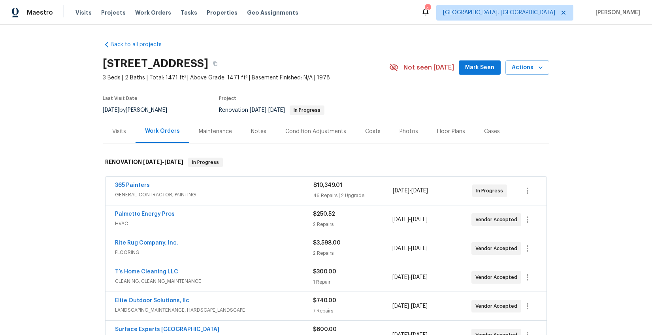
click at [358, 130] on div "Costs" at bounding box center [373, 131] width 34 height 23
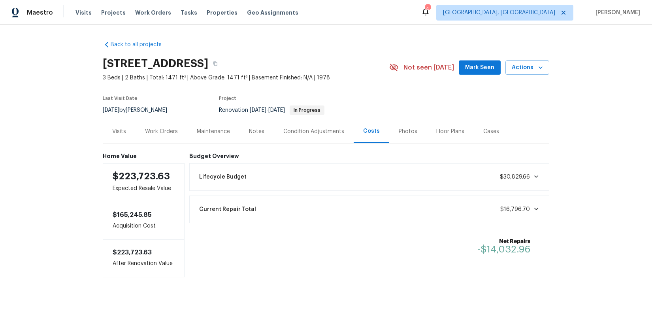
click at [154, 129] on div "Work Orders" at bounding box center [161, 132] width 33 height 8
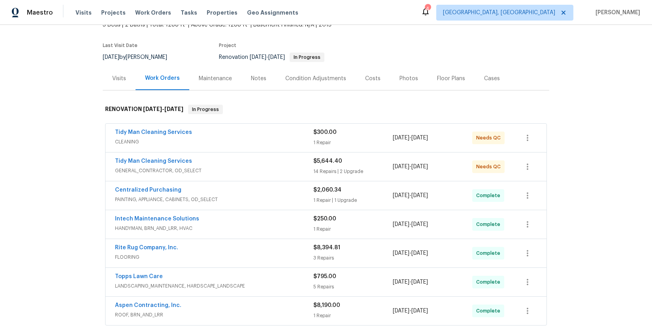
scroll to position [85, 0]
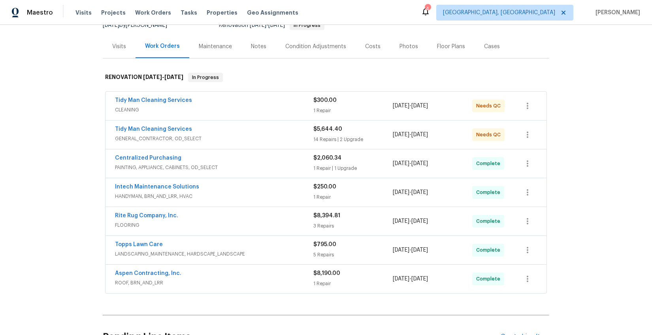
click at [401, 47] on div "Photos" at bounding box center [408, 47] width 19 height 8
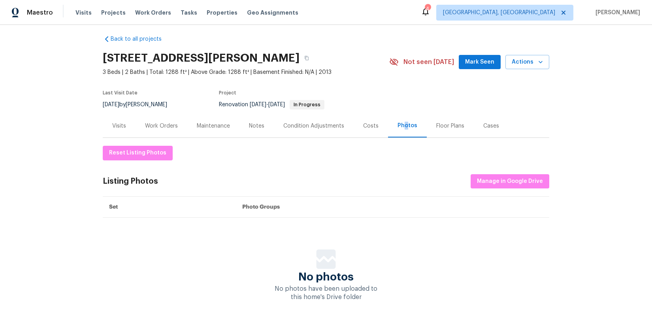
scroll to position [25, 0]
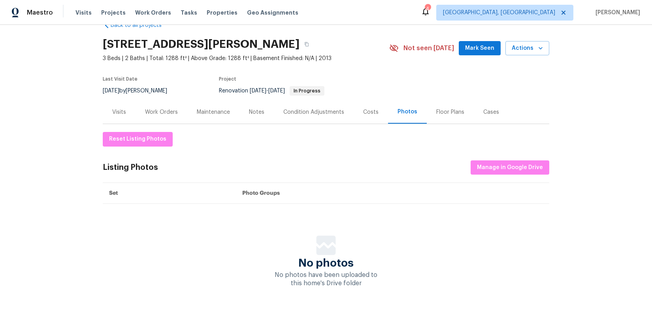
click at [112, 108] on div "Visits" at bounding box center [119, 112] width 14 height 8
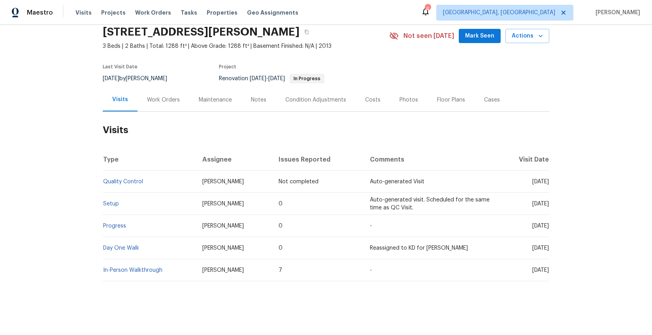
scroll to position [38, 0]
click at [156, 96] on div "Work Orders" at bounding box center [163, 100] width 33 height 8
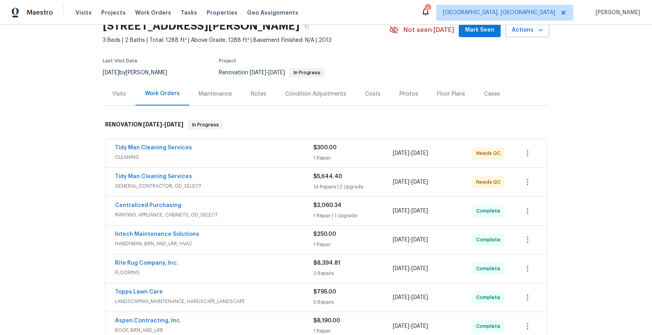
scroll to position [85, 0]
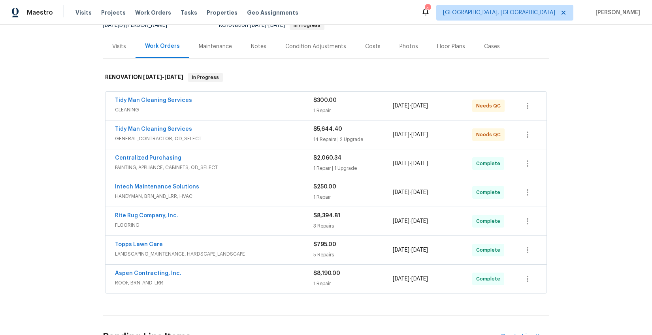
click at [261, 109] on span "CLEANING" at bounding box center [214, 110] width 198 height 8
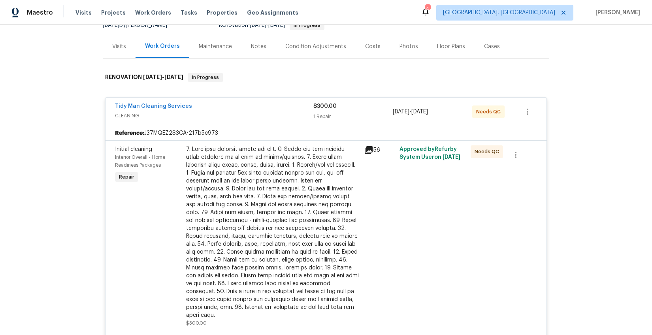
click at [260, 117] on span "CLEANING" at bounding box center [214, 116] width 198 height 8
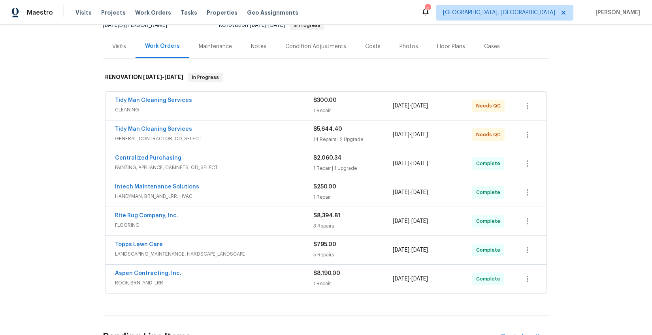
click at [179, 276] on div "Aspen Contracting, Inc." at bounding box center [214, 273] width 198 height 9
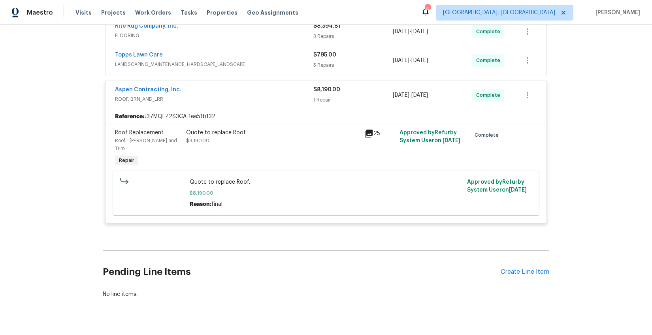
scroll to position [269, 0]
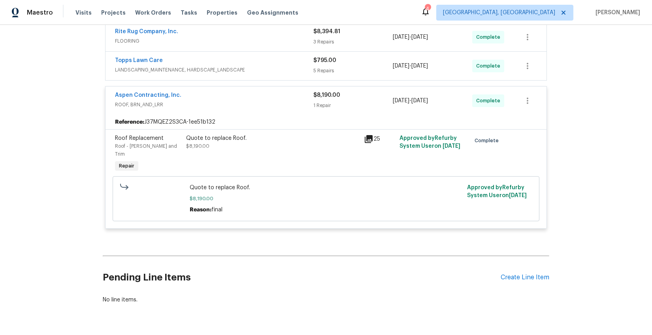
click at [365, 140] on icon at bounding box center [368, 138] width 9 height 9
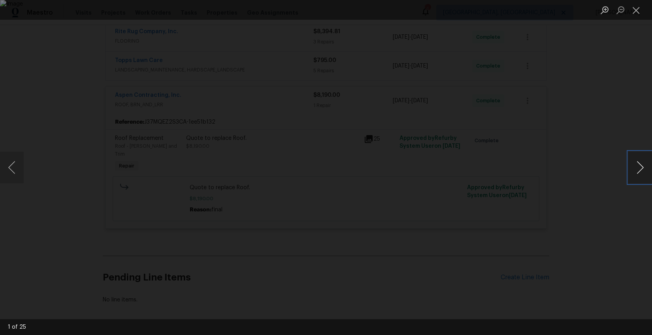
click at [643, 171] on button "Next image" at bounding box center [640, 168] width 24 height 32
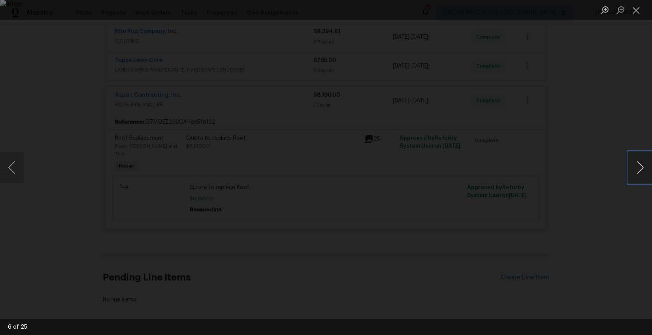
click at [643, 171] on button "Next image" at bounding box center [640, 168] width 24 height 32
click at [641, 162] on button "Next image" at bounding box center [640, 168] width 24 height 32
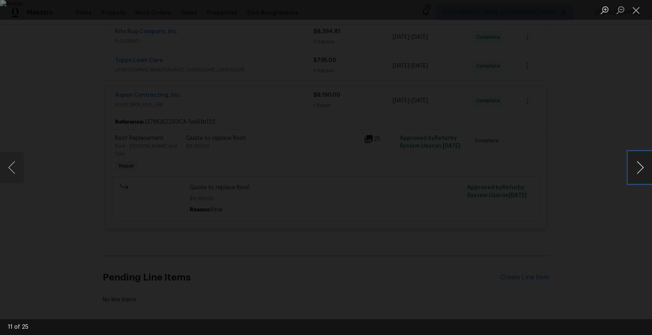
click at [632, 166] on button "Next image" at bounding box center [640, 168] width 24 height 32
click at [591, 214] on div "Lightbox" at bounding box center [326, 167] width 652 height 335
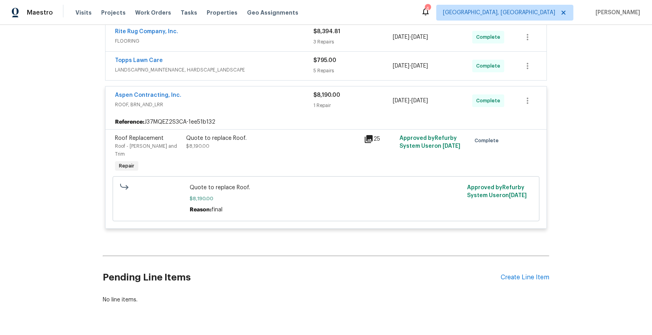
click at [591, 214] on div "Back to all projects [STREET_ADDRESS] 3 Beds | 2 Baths | Total: 1288 ft² | Abov…" at bounding box center [326, 180] width 652 height 310
click at [288, 108] on span "ROOF, BRN_AND_LRR" at bounding box center [214, 105] width 198 height 8
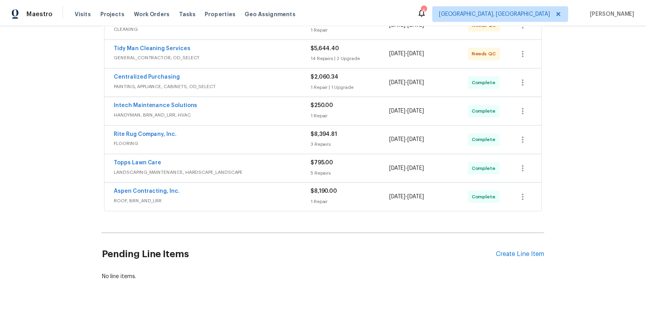
scroll to position [0, 0]
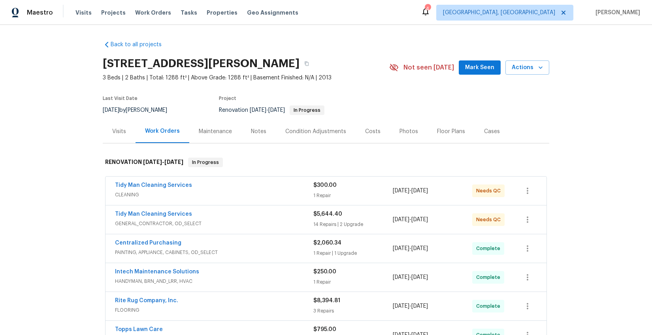
click at [258, 130] on div "Notes" at bounding box center [258, 132] width 15 height 8
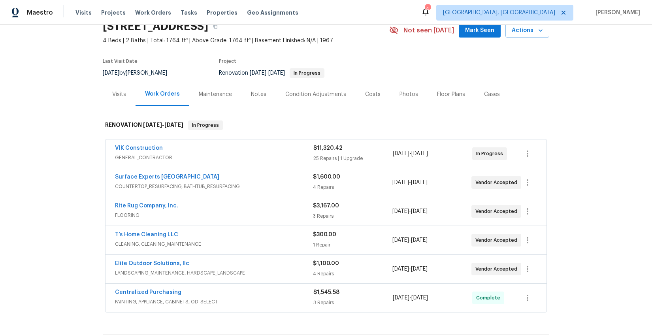
scroll to position [40, 0]
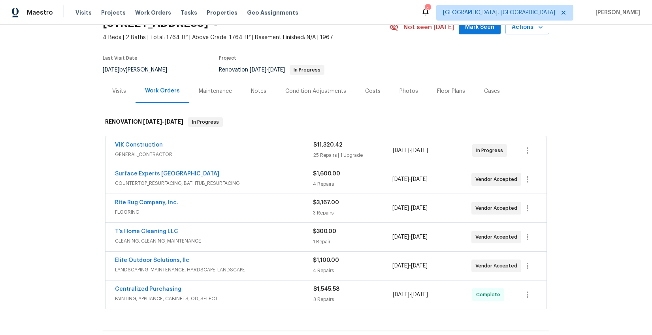
click at [115, 90] on div "Visits" at bounding box center [119, 91] width 14 height 8
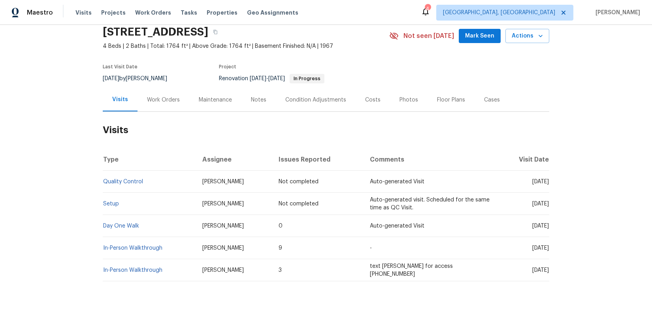
scroll to position [38, 0]
click at [157, 96] on div "Work Orders" at bounding box center [163, 100] width 33 height 8
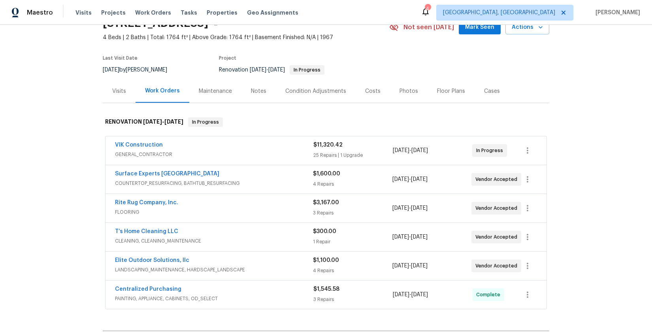
click at [252, 96] on div "Notes" at bounding box center [258, 90] width 34 height 23
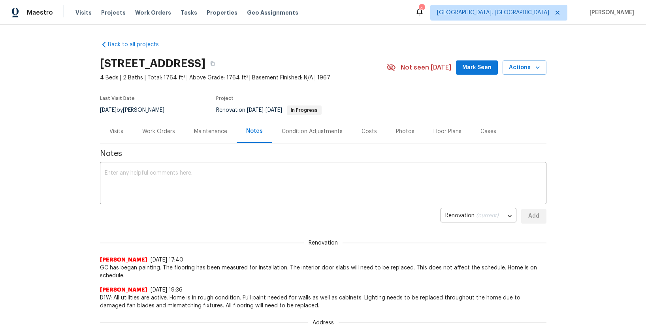
click at [146, 128] on div "Work Orders" at bounding box center [158, 132] width 33 height 8
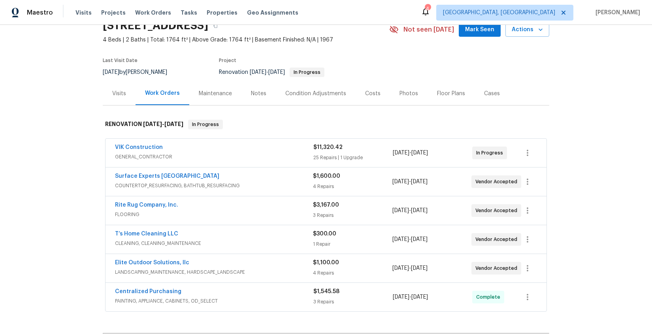
scroll to position [39, 0]
click at [162, 204] on link "Rite Rug Company, Inc." at bounding box center [146, 204] width 63 height 6
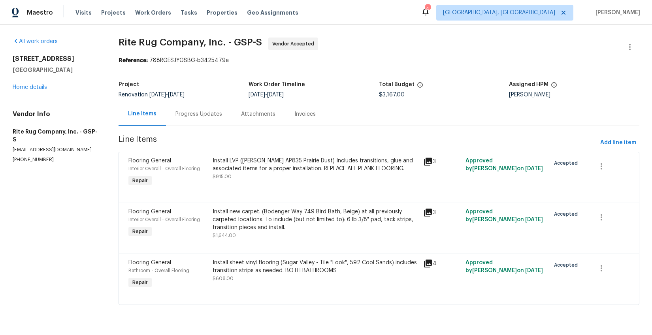
click at [206, 114] on div "Progress Updates" at bounding box center [198, 114] width 47 height 8
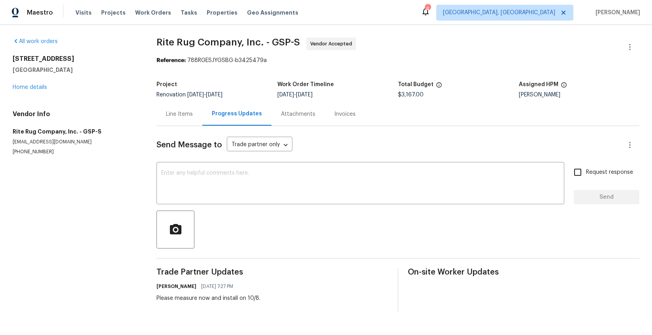
click at [31, 83] on div "10 Ashwood Ave Greenville, SC 29607 Home details" at bounding box center [75, 73] width 125 height 36
click at [32, 90] on div "10 Ashwood Ave Greenville, SC 29607 Home details" at bounding box center [75, 73] width 125 height 36
click at [33, 86] on link "Home details" at bounding box center [30, 88] width 34 height 6
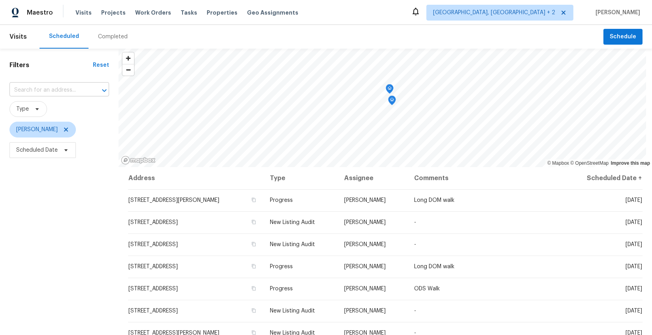
click at [58, 90] on input "text" at bounding box center [47, 90] width 77 height 12
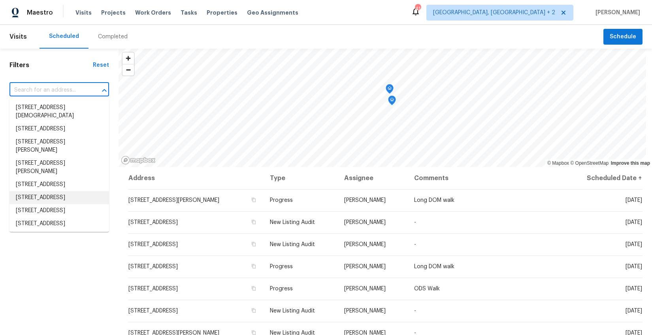
click at [80, 284] on div "Filters Reset ​ Type [PERSON_NAME] Scheduled Date" at bounding box center [59, 242] width 119 height 386
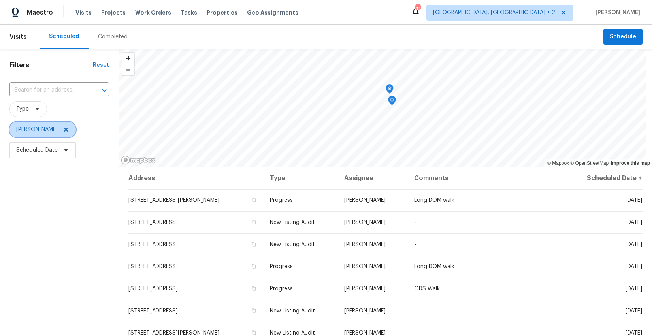
click at [63, 131] on icon at bounding box center [66, 129] width 6 height 6
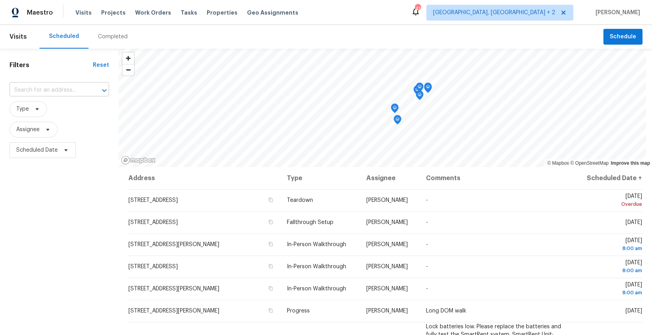
click at [48, 89] on input "text" at bounding box center [47, 90] width 77 height 12
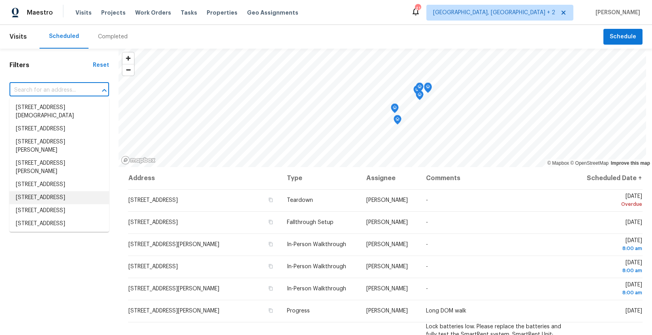
scroll to position [6, 0]
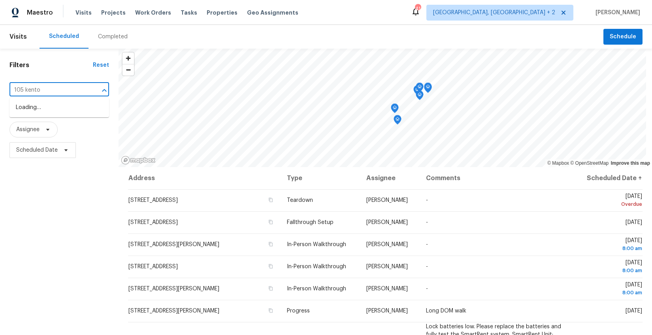
type input "105 kenton"
click at [41, 107] on li "[STREET_ADDRESS]" at bounding box center [59, 107] width 100 height 13
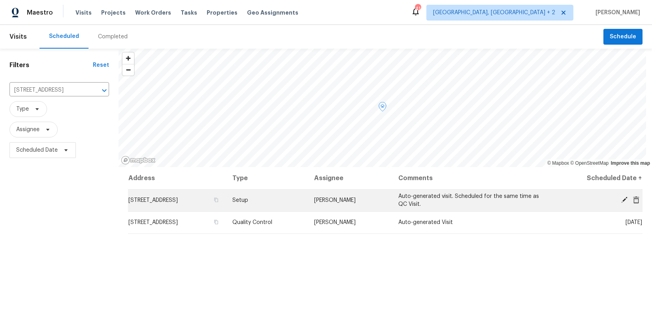
click at [621, 199] on icon at bounding box center [624, 200] width 6 height 6
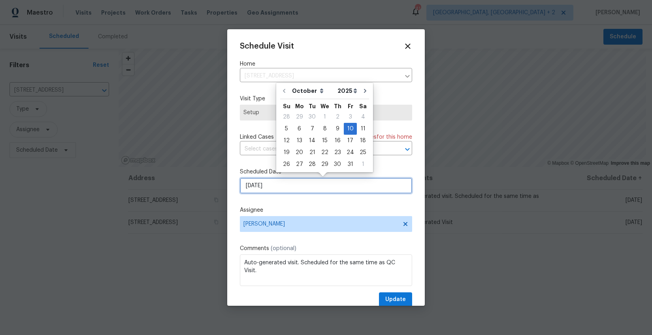
click at [256, 184] on input "[DATE]" at bounding box center [326, 186] width 172 height 16
click at [335, 126] on div "9" at bounding box center [337, 128] width 13 height 11
type input "10/9/2025"
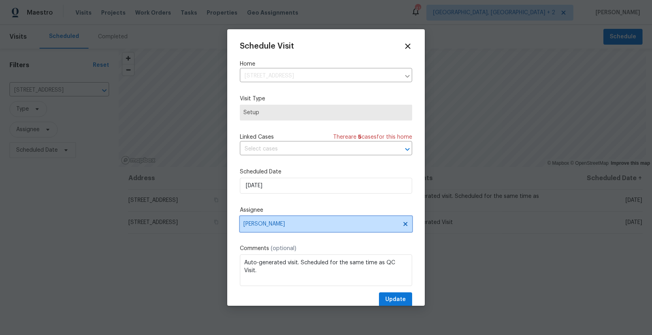
click at [258, 231] on span "[PERSON_NAME]" at bounding box center [326, 224] width 172 height 16
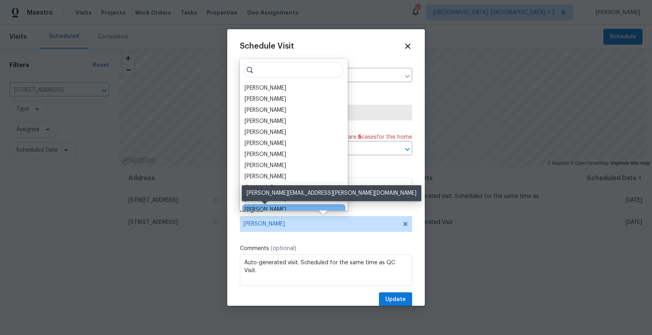
click at [277, 208] on div "[PERSON_NAME]" at bounding box center [265, 210] width 41 height 8
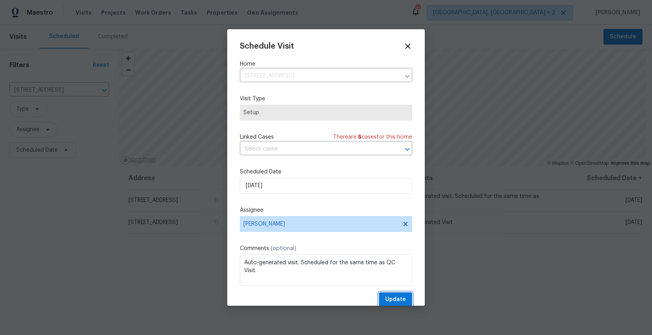
click at [387, 297] on span "Update" at bounding box center [395, 300] width 21 height 10
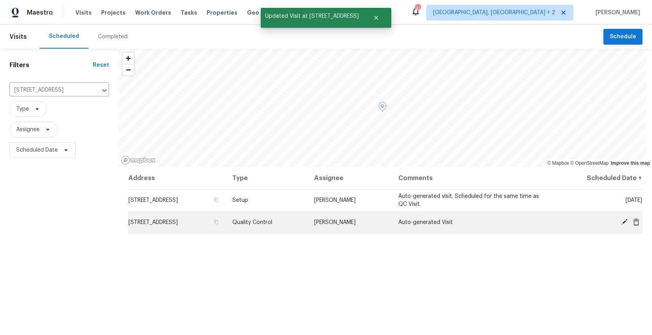
click at [621, 220] on icon at bounding box center [624, 222] width 6 height 6
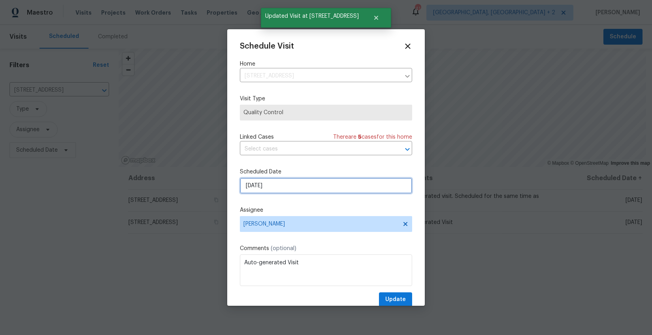
click at [257, 187] on input "10/10/2025" at bounding box center [326, 186] width 172 height 16
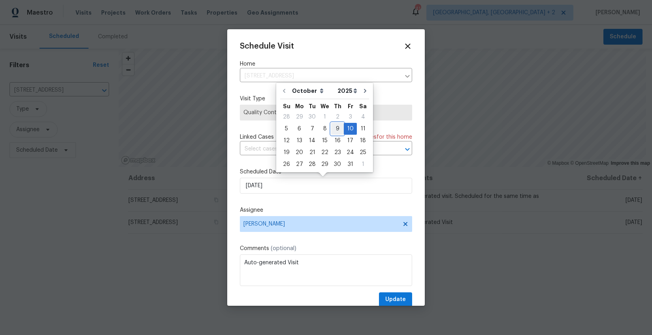
click at [334, 127] on div "9" at bounding box center [337, 128] width 13 height 11
type input "10/9/2025"
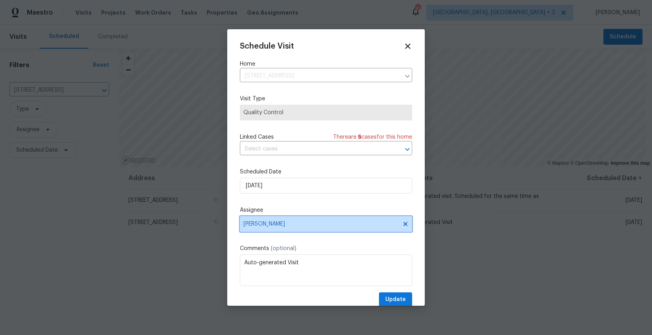
click at [260, 226] on span "[PERSON_NAME]" at bounding box center [320, 224] width 155 height 6
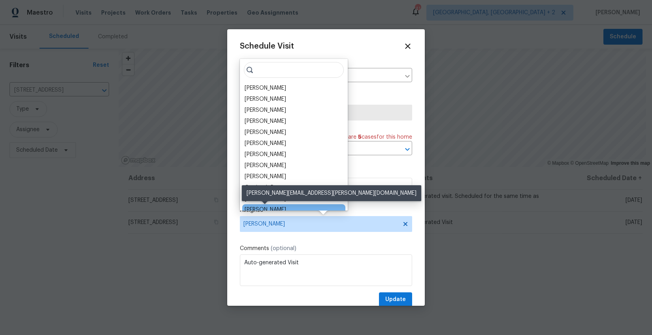
click at [268, 209] on div "[PERSON_NAME]" at bounding box center [265, 210] width 41 height 8
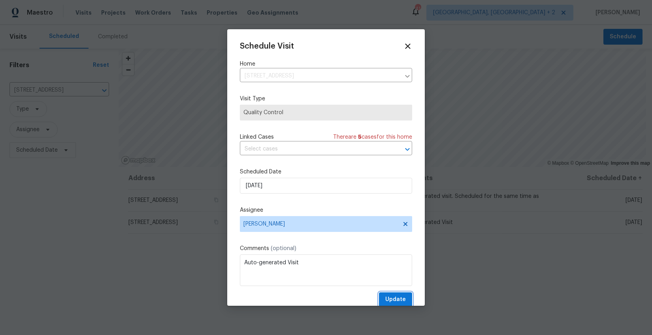
click at [389, 304] on span "Update" at bounding box center [395, 300] width 21 height 10
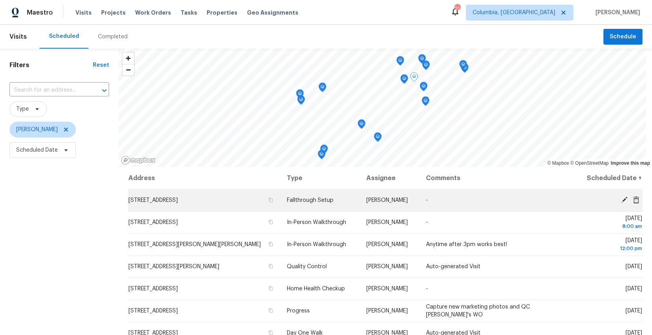
click at [621, 200] on icon at bounding box center [624, 200] width 6 height 6
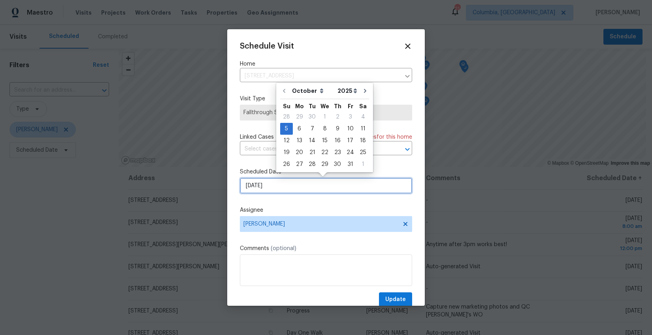
click at [255, 184] on input "10/5/2025" at bounding box center [326, 186] width 172 height 16
click at [299, 132] on div "6" at bounding box center [299, 128] width 13 height 11
type input "10/6/2025"
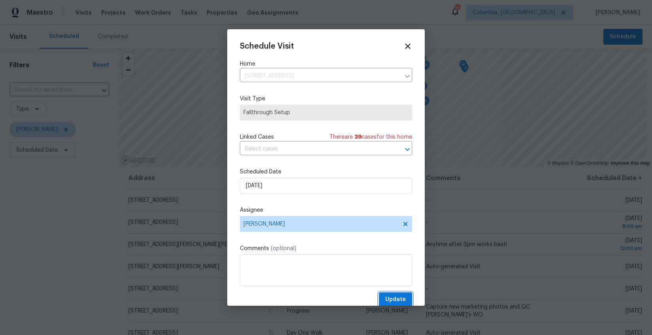
click at [401, 298] on button "Update" at bounding box center [395, 299] width 33 height 15
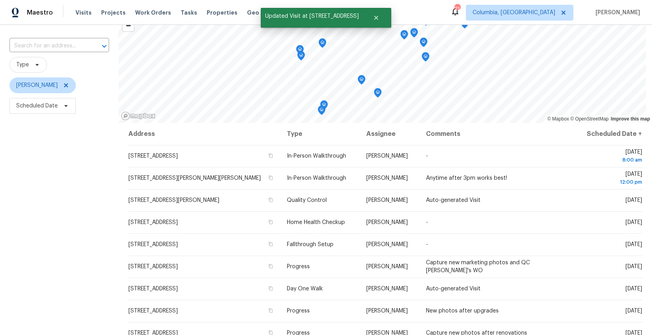
scroll to position [36, 0]
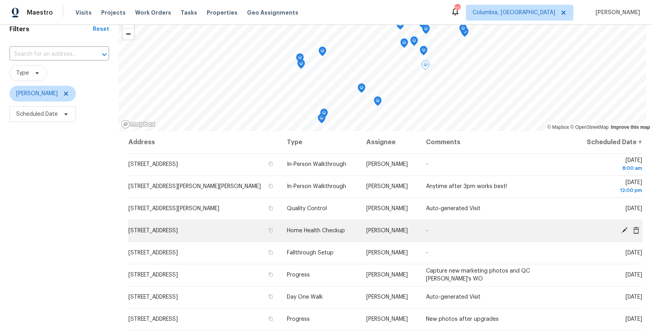
click at [633, 229] on icon at bounding box center [636, 229] width 6 height 7
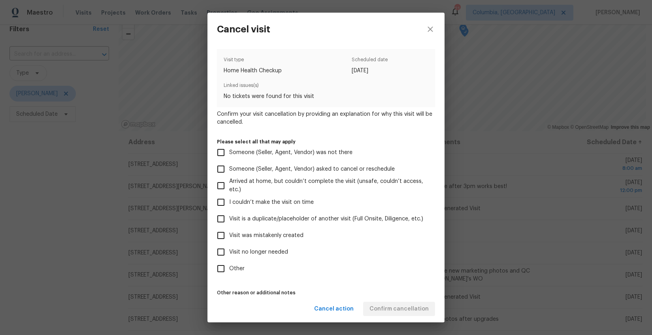
click at [60, 228] on div "Cancel visit Visit type Home Health Checkup Scheduled date 10/6/2025 Linked iss…" at bounding box center [326, 167] width 652 height 335
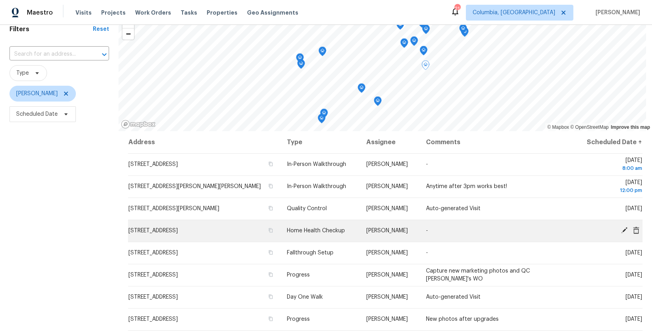
click at [633, 229] on icon at bounding box center [636, 229] width 6 height 7
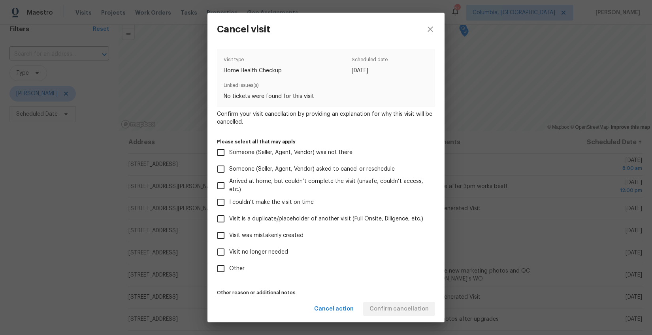
click at [259, 238] on span "Visit was mistakenly created" at bounding box center [266, 236] width 74 height 8
click at [229, 238] on input "Visit was mistakenly created" at bounding box center [221, 235] width 17 height 17
checkbox input "true"
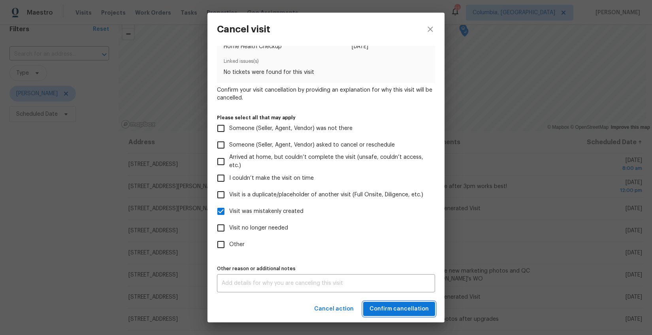
click at [392, 310] on span "Confirm cancellation" at bounding box center [398, 309] width 59 height 10
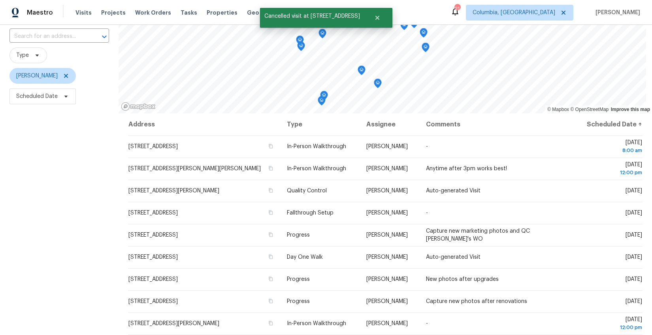
scroll to position [106, 0]
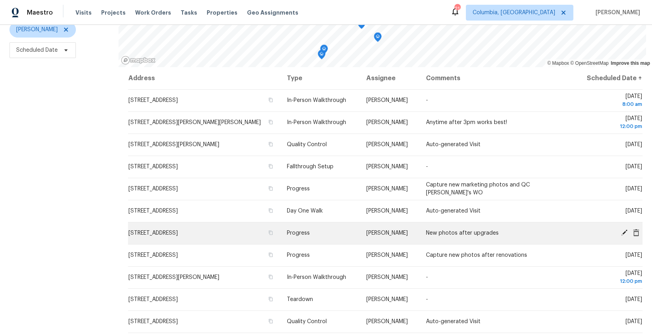
click at [633, 229] on icon at bounding box center [636, 232] width 6 height 7
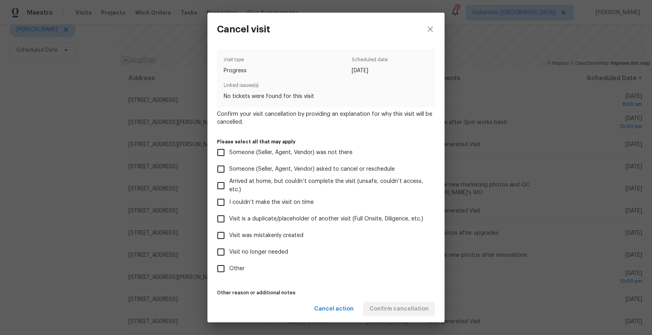
click at [250, 220] on span "Visit is a duplicate/placeholder of another visit (Full Onsite, Diligence, etc.)" at bounding box center [326, 219] width 194 height 8
click at [229, 220] on input "Visit is a duplicate/placeholder of another visit (Full Onsite, Diligence, etc.)" at bounding box center [221, 219] width 17 height 17
checkbox input "true"
click at [384, 287] on div "Other reason or additional notes x Other reason or additional notes" at bounding box center [326, 301] width 218 height 29
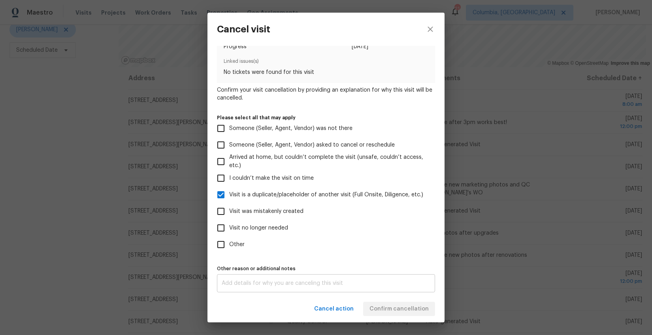
click at [292, 279] on div "x Other reason or additional notes" at bounding box center [326, 283] width 218 height 18
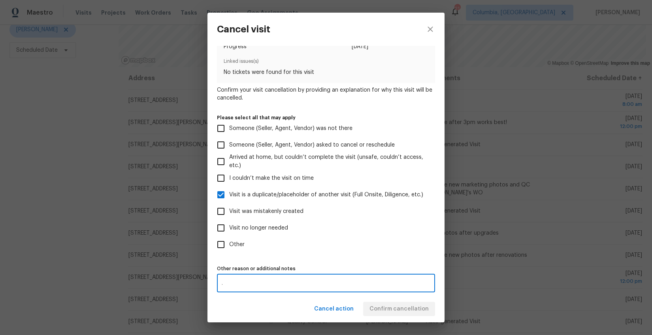
type textarea "."
click at [285, 311] on div "Cancel action Confirm cancellation" at bounding box center [325, 309] width 237 height 27
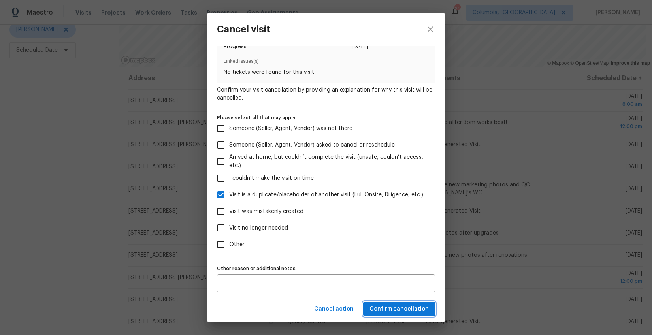
click at [373, 306] on span "Confirm cancellation" at bounding box center [398, 309] width 59 height 10
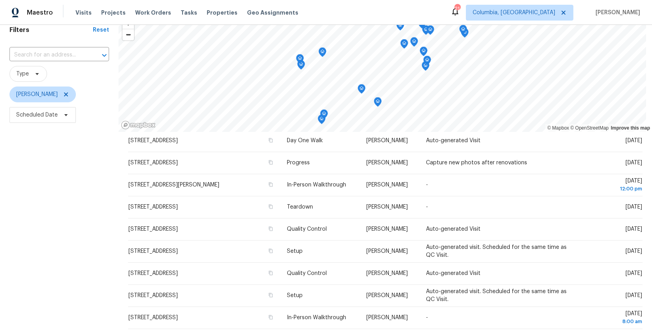
scroll to position [0, 0]
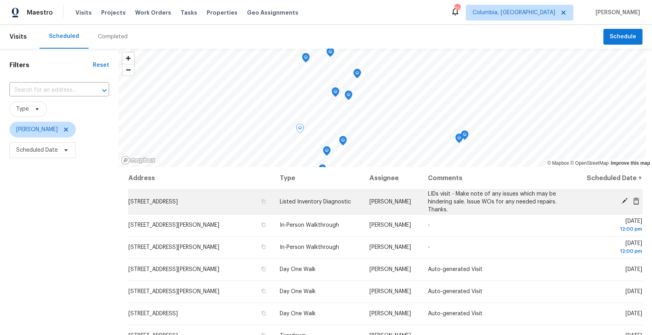
click at [621, 200] on icon at bounding box center [624, 201] width 6 height 6
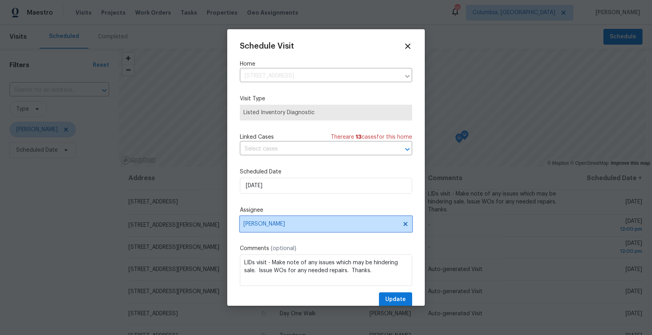
click at [276, 220] on span "[PERSON_NAME]" at bounding box center [326, 224] width 172 height 16
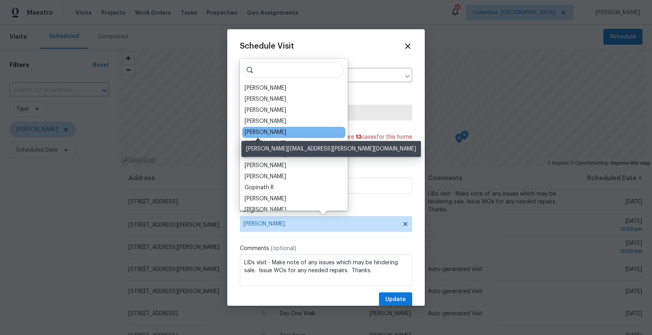
click at [262, 133] on div "[PERSON_NAME]" at bounding box center [265, 132] width 41 height 8
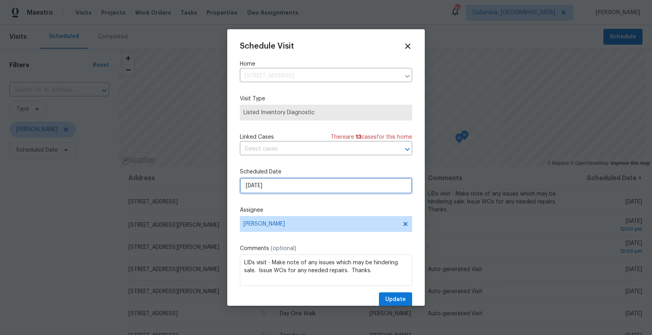
click at [255, 186] on input "[DATE]" at bounding box center [326, 186] width 172 height 16
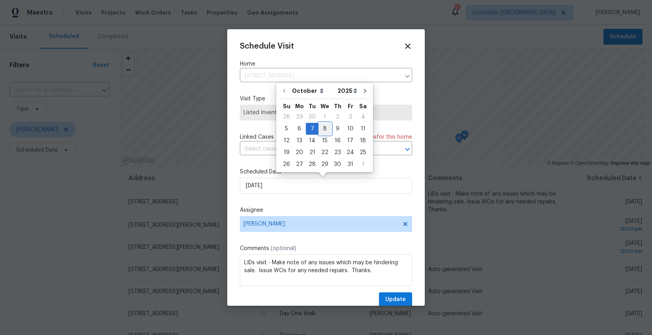
click at [325, 130] on div "8" at bounding box center [324, 128] width 13 height 11
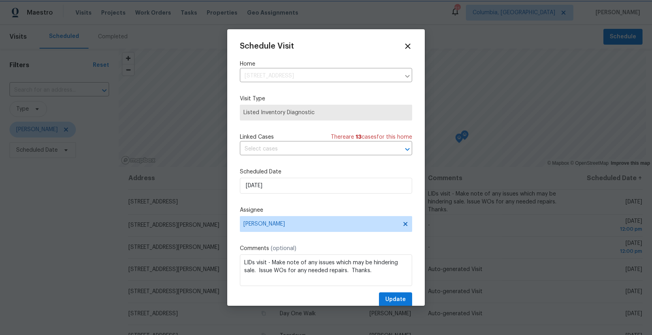
type input "10/8/2025"
click at [400, 297] on button "Update" at bounding box center [395, 299] width 33 height 15
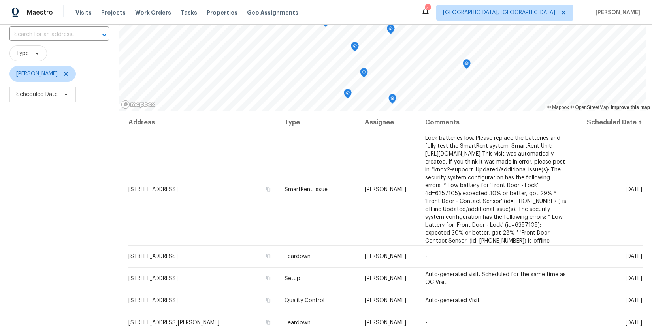
scroll to position [79, 0]
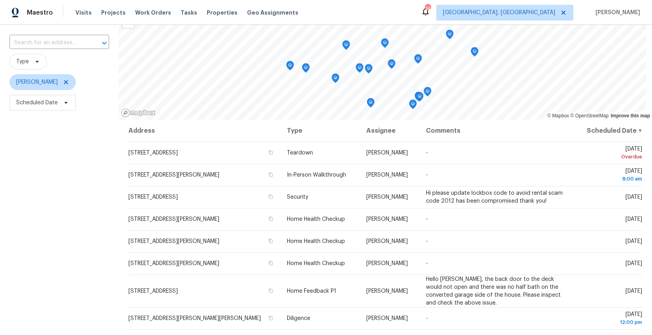
scroll to position [85, 0]
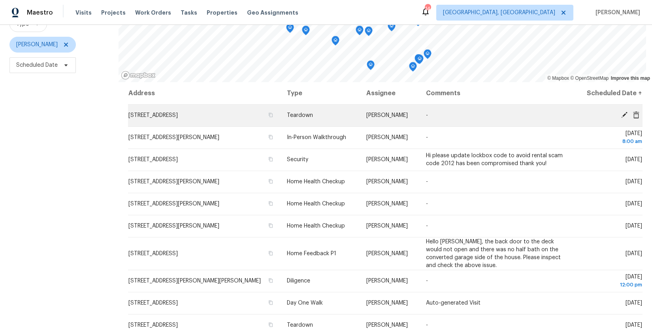
click at [621, 115] on icon at bounding box center [624, 114] width 7 height 7
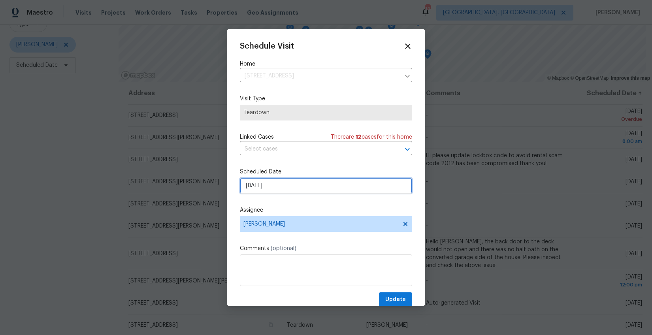
click at [254, 187] on input "[DATE]" at bounding box center [326, 186] width 172 height 16
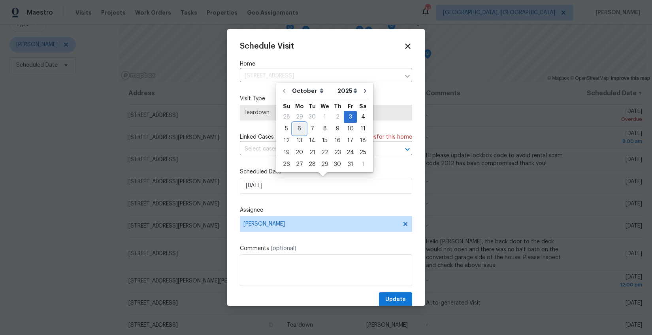
click at [299, 124] on div "6" at bounding box center [299, 128] width 13 height 11
type input "10/6/2025"
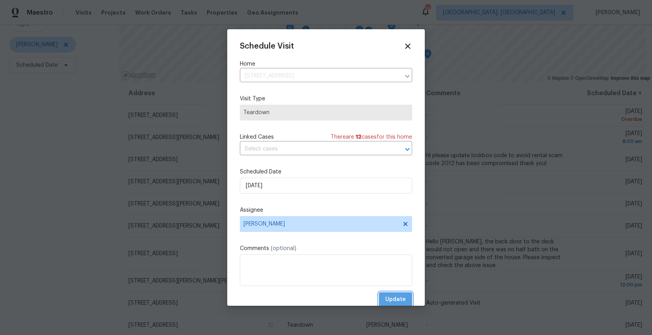
click at [379, 295] on button "Update" at bounding box center [395, 299] width 33 height 15
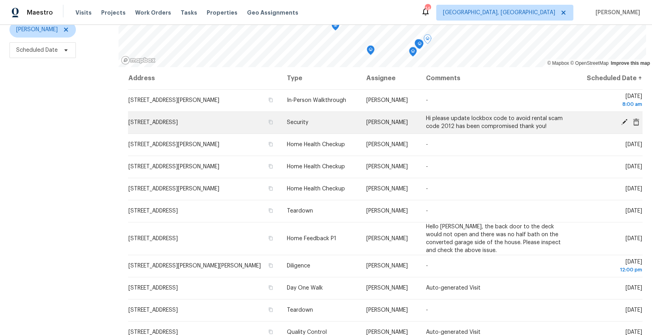
scroll to position [0, 0]
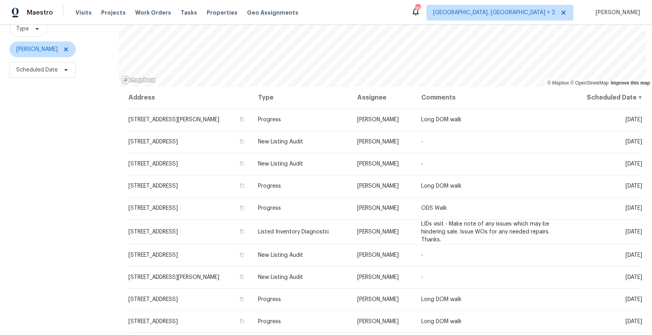
scroll to position [51, 0]
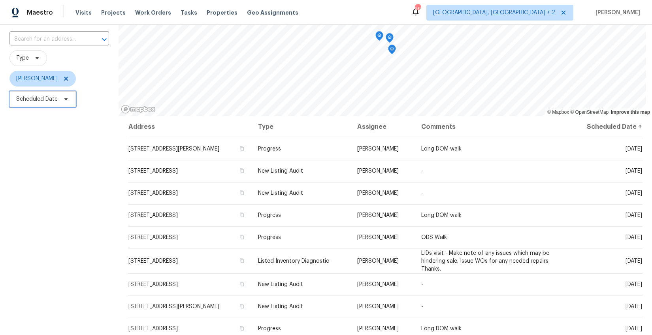
click at [65, 95] on span "Scheduled Date" at bounding box center [42, 99] width 66 height 16
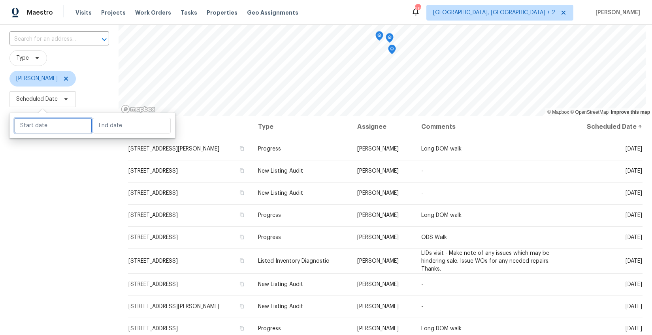
click at [51, 132] on input "text" at bounding box center [53, 126] width 78 height 16
select select "9"
select select "2025"
select select "10"
select select "2025"
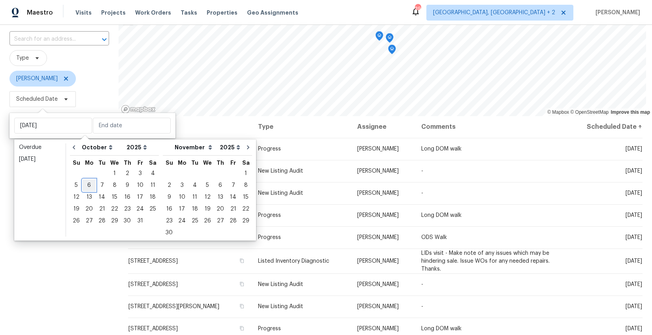
click at [83, 185] on div "6" at bounding box center [89, 185] width 13 height 11
type input "[DATE]"
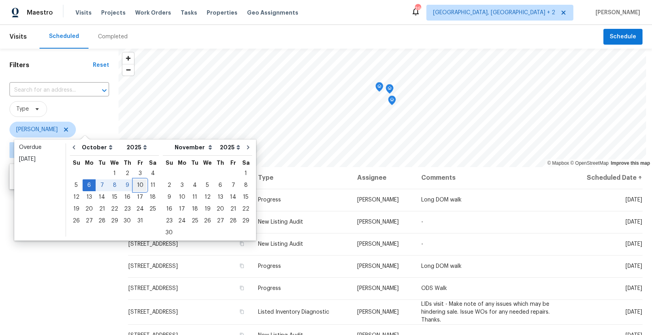
click at [135, 184] on div "10" at bounding box center [140, 185] width 13 height 11
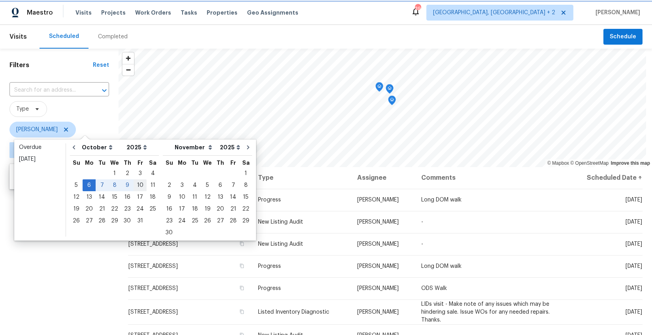
type input "[DATE]"
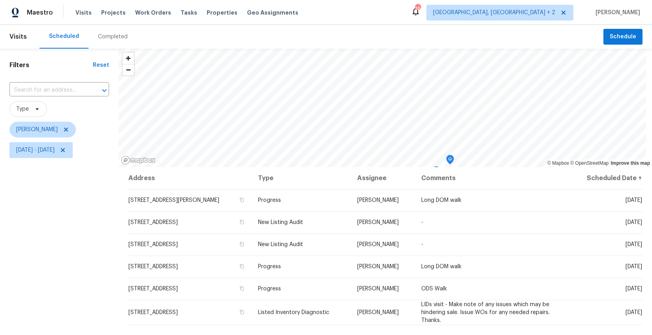
click at [90, 214] on div "Filters Reset ​ Type [PERSON_NAME][DATE] - [DATE]" at bounding box center [59, 242] width 119 height 386
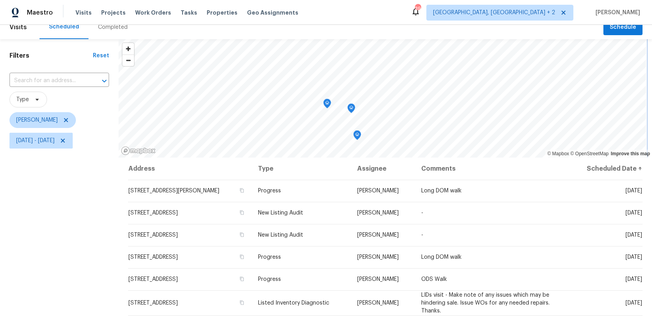
scroll to position [27, 0]
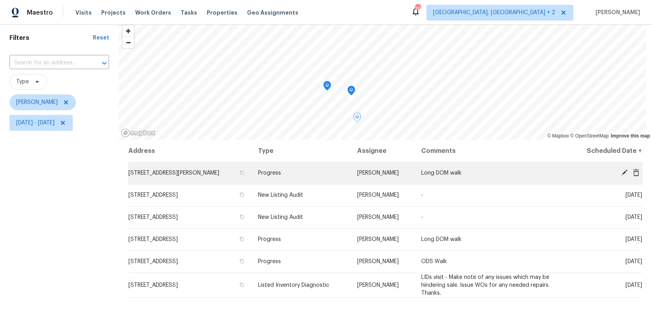
click at [621, 171] on icon at bounding box center [624, 172] width 7 height 7
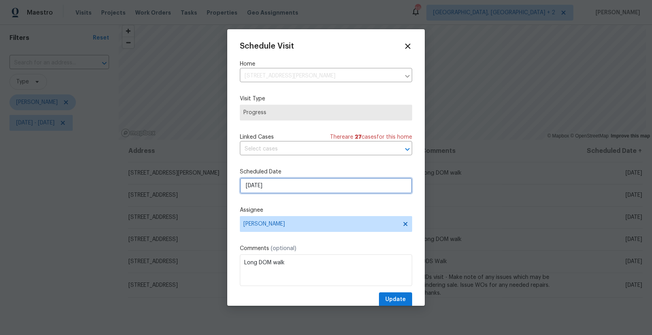
click at [254, 184] on input "[DATE]" at bounding box center [326, 186] width 172 height 16
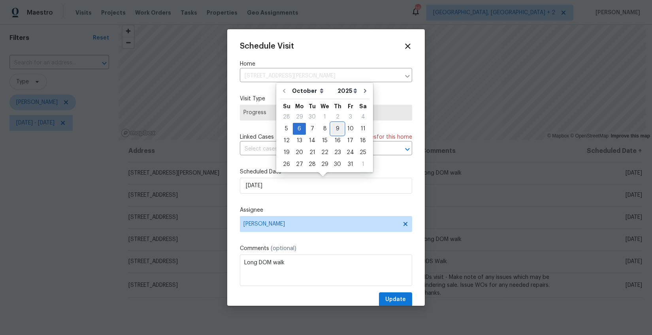
click at [336, 128] on div "9" at bounding box center [337, 128] width 13 height 11
type input "[DATE]"
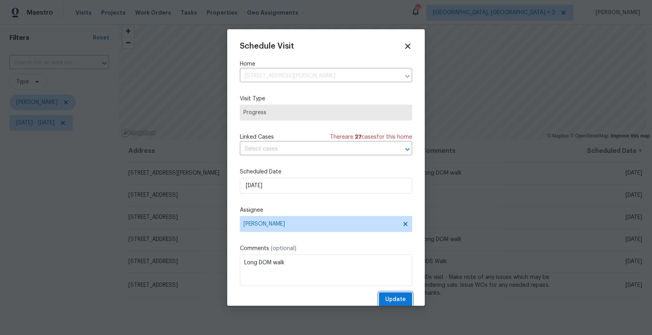
click at [387, 299] on span "Update" at bounding box center [395, 300] width 21 height 10
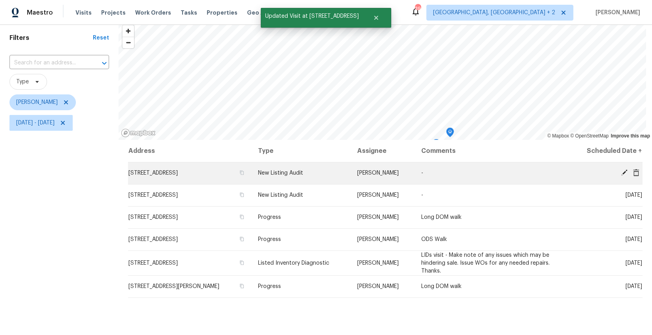
click at [621, 171] on icon at bounding box center [624, 172] width 6 height 6
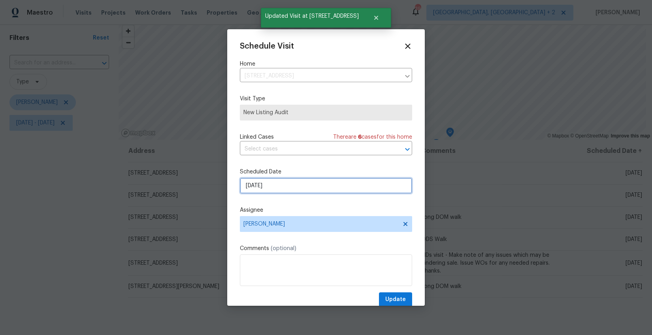
click at [256, 186] on input "[DATE]" at bounding box center [326, 186] width 172 height 16
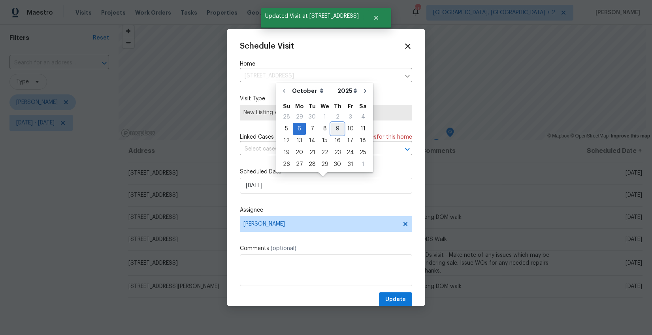
click at [337, 129] on div "9" at bounding box center [337, 128] width 13 height 11
type input "[DATE]"
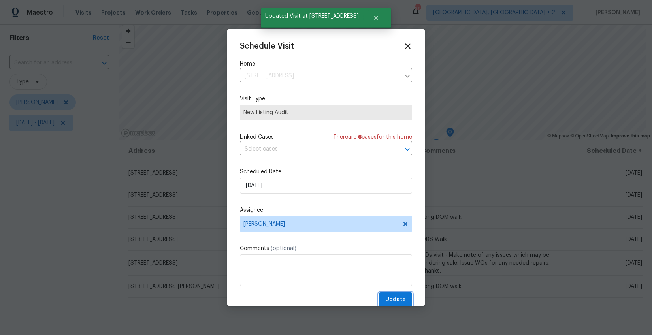
click at [385, 297] on span "Update" at bounding box center [395, 300] width 21 height 10
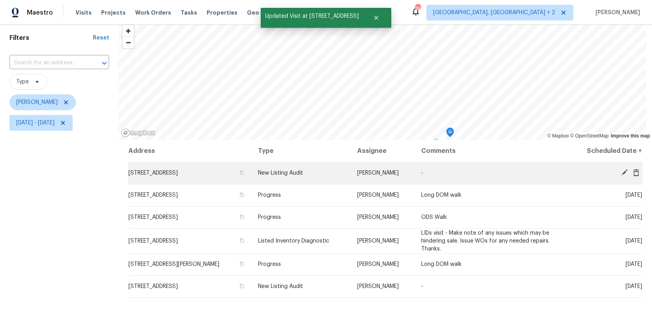
click at [621, 172] on icon at bounding box center [624, 172] width 7 height 7
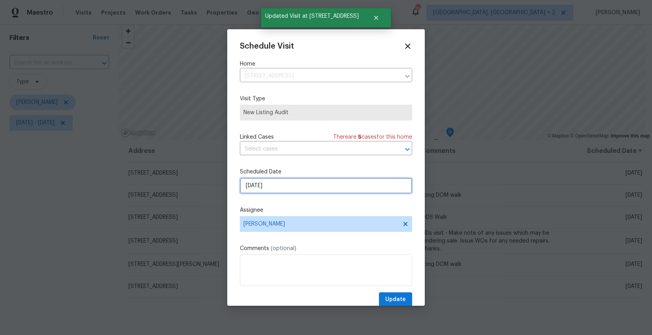
click at [255, 187] on input "[DATE]" at bounding box center [326, 186] width 172 height 16
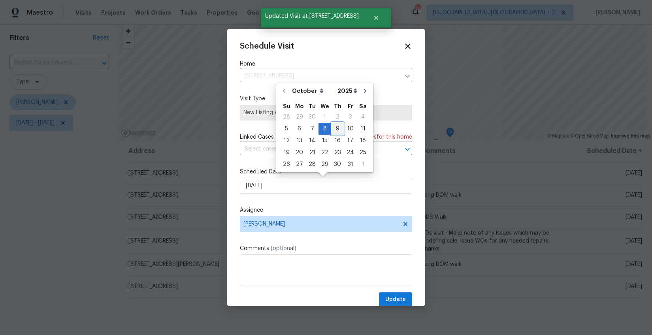
click at [336, 125] on div "9" at bounding box center [337, 128] width 13 height 11
type input "[DATE]"
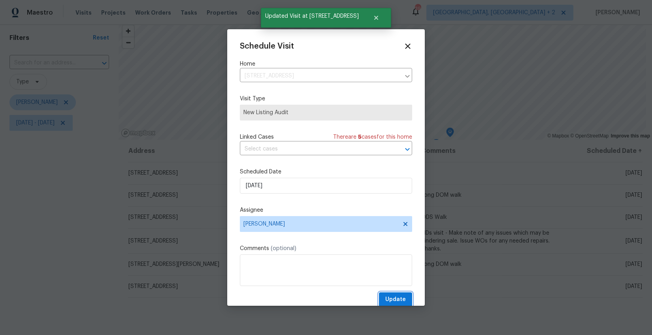
click at [390, 303] on span "Update" at bounding box center [395, 300] width 21 height 10
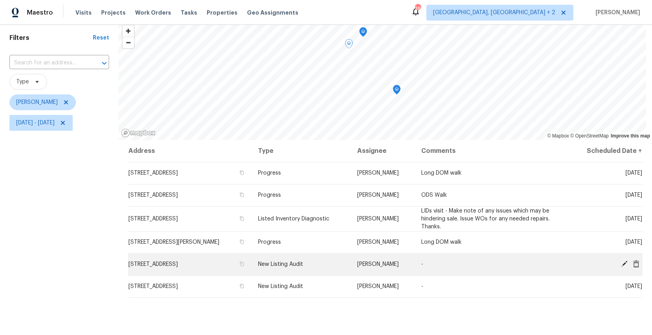
click at [621, 263] on icon at bounding box center [624, 264] width 6 height 6
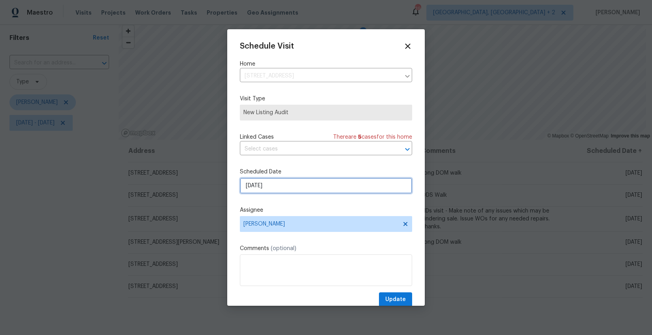
click at [256, 183] on input "[DATE]" at bounding box center [326, 186] width 172 height 16
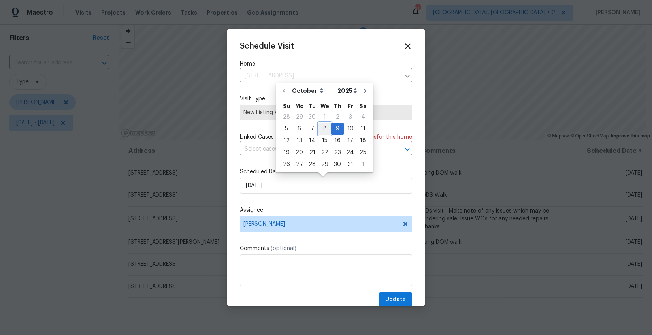
click at [320, 130] on div "8" at bounding box center [324, 128] width 13 height 11
type input "[DATE]"
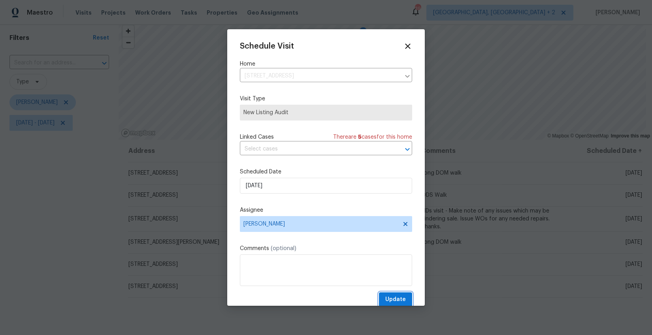
click at [390, 297] on span "Update" at bounding box center [395, 300] width 21 height 10
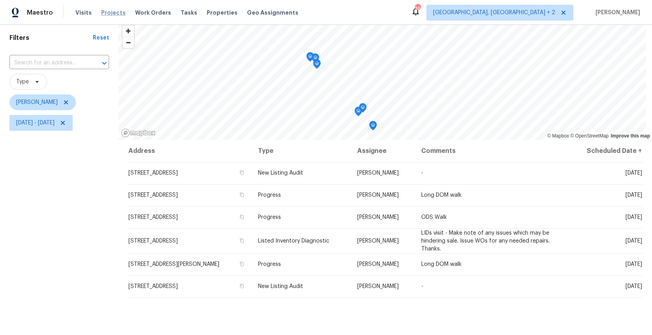
click at [114, 9] on span "Projects" at bounding box center [113, 13] width 24 height 8
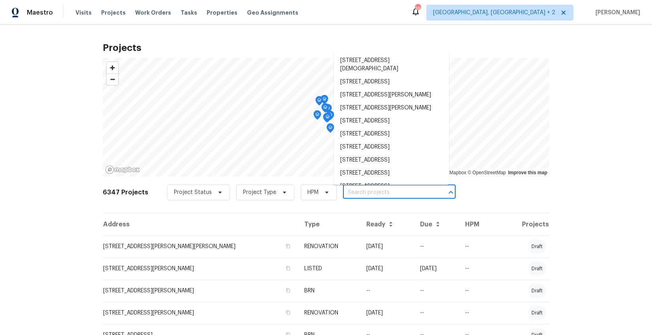
click at [376, 194] on input "text" at bounding box center [388, 192] width 90 height 12
type input "79"
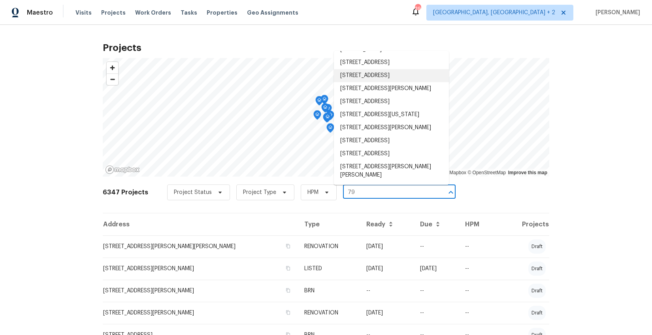
scroll to position [108, 0]
click at [379, 160] on li "[STREET_ADDRESS]" at bounding box center [391, 153] width 115 height 13
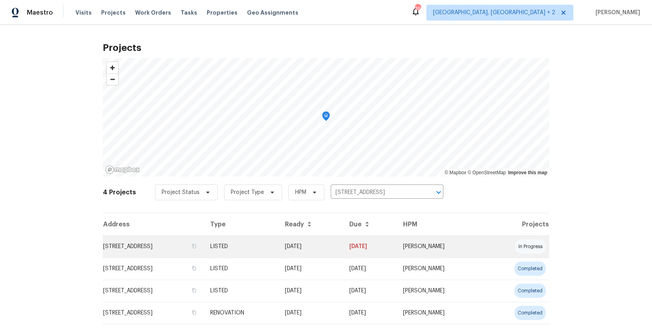
click at [145, 254] on td "[STREET_ADDRESS]" at bounding box center [153, 246] width 101 height 22
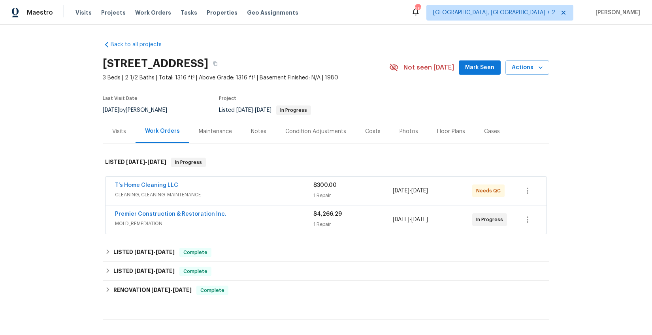
click at [220, 195] on span "CLEANING, CLEANING_MAINTENANCE" at bounding box center [214, 195] width 198 height 8
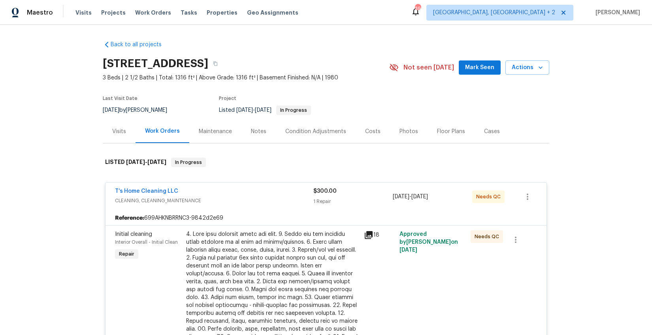
click at [365, 233] on icon at bounding box center [369, 235] width 8 height 8
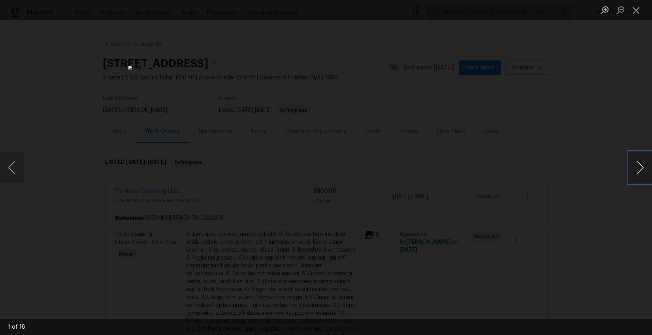
click at [640, 169] on button "Next image" at bounding box center [640, 168] width 24 height 32
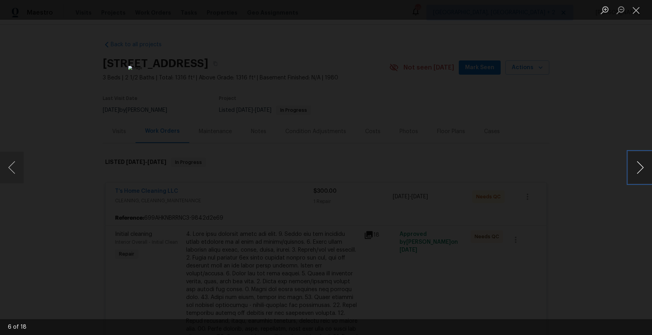
click at [640, 169] on button "Next image" at bounding box center [640, 168] width 24 height 32
click at [637, 164] on button "Next image" at bounding box center [640, 168] width 24 height 32
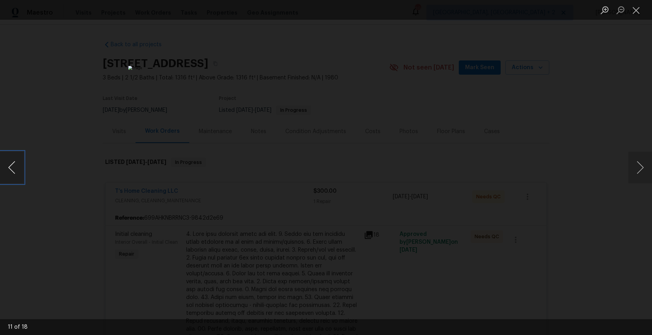
click at [11, 173] on button "Previous image" at bounding box center [12, 168] width 24 height 32
click at [642, 171] on button "Next image" at bounding box center [640, 168] width 24 height 32
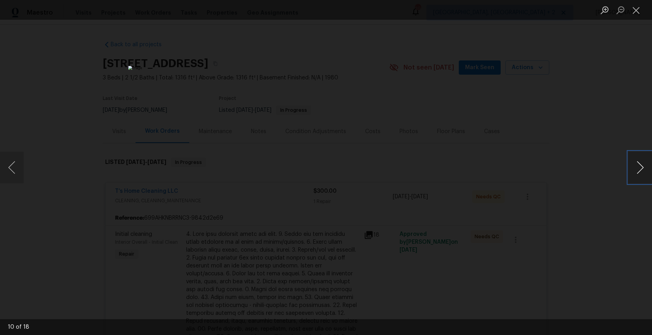
click at [642, 171] on button "Next image" at bounding box center [640, 168] width 24 height 32
click at [13, 171] on button "Previous image" at bounding box center [12, 168] width 24 height 32
click at [636, 169] on button "Next image" at bounding box center [640, 168] width 24 height 32
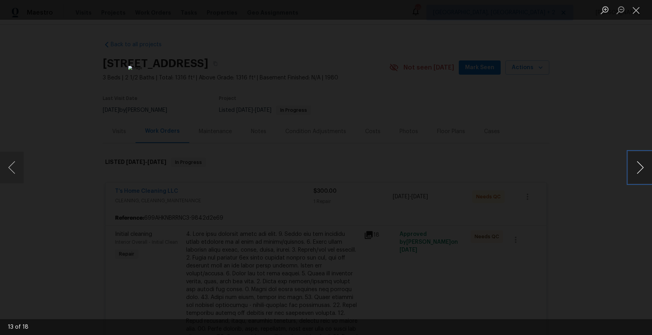
click at [636, 168] on button "Next image" at bounding box center [640, 168] width 24 height 32
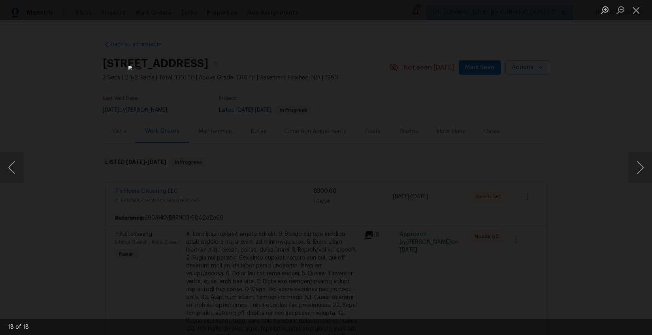
click at [610, 239] on div "Lightbox" at bounding box center [326, 167] width 652 height 335
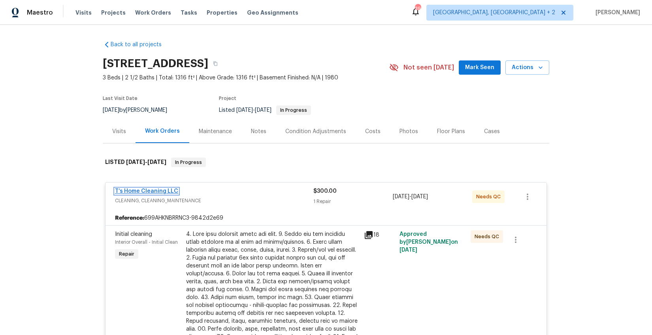
click at [138, 190] on link "T’s Home Cleaning LLC" at bounding box center [146, 191] width 63 height 6
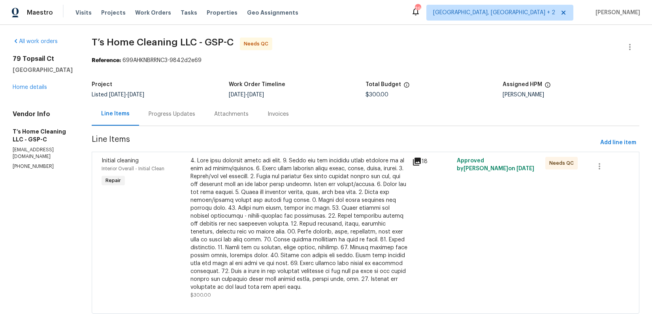
click at [195, 115] on div "Progress Updates" at bounding box center [172, 114] width 47 height 8
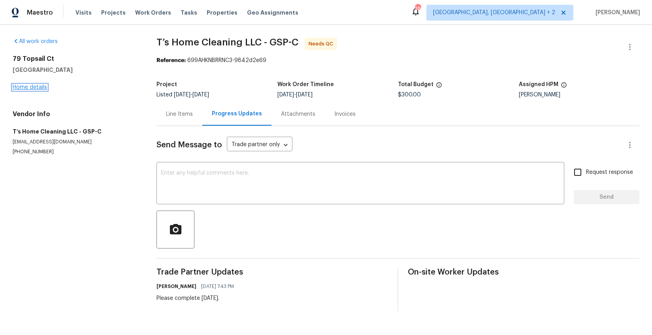
click at [31, 88] on link "Home details" at bounding box center [30, 88] width 34 height 6
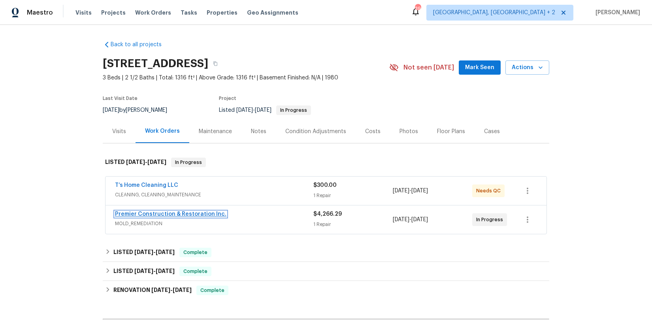
click at [203, 213] on link "Premier Construction & Restoration Inc." at bounding box center [170, 214] width 111 height 6
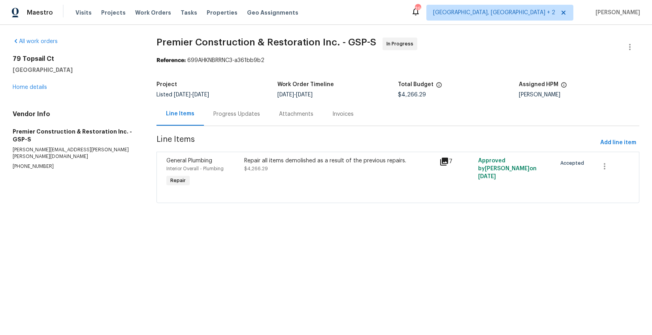
click at [286, 173] on div "Repair all items demolished as a result of the previous repairs. $4,266.29" at bounding box center [339, 172] width 195 height 36
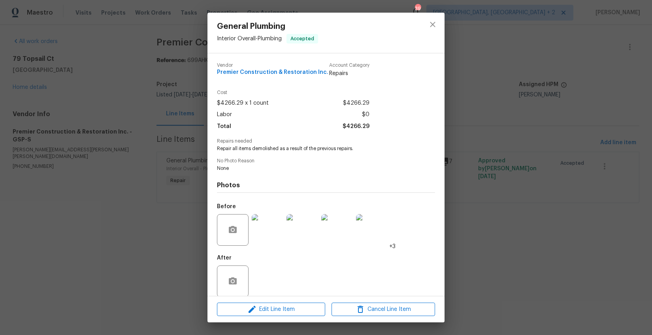
scroll to position [9, 0]
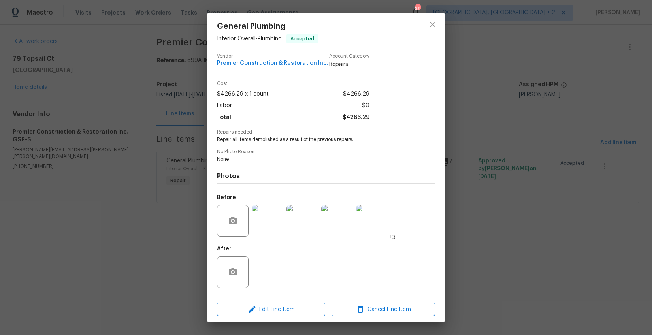
click at [263, 224] on img at bounding box center [268, 221] width 32 height 32
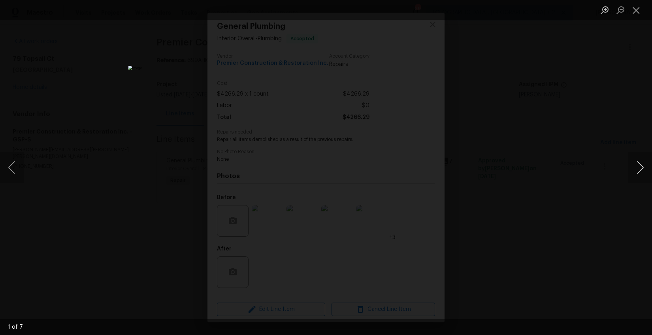
click at [641, 168] on button "Next image" at bounding box center [640, 168] width 24 height 32
click at [593, 228] on div "Lightbox" at bounding box center [326, 167] width 652 height 335
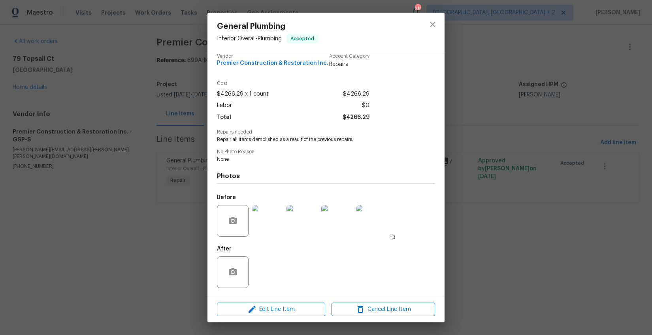
click at [593, 228] on div "General Plumbing Interior Overall - Plumbing Accepted Vendor Premier Constructi…" at bounding box center [326, 167] width 652 height 335
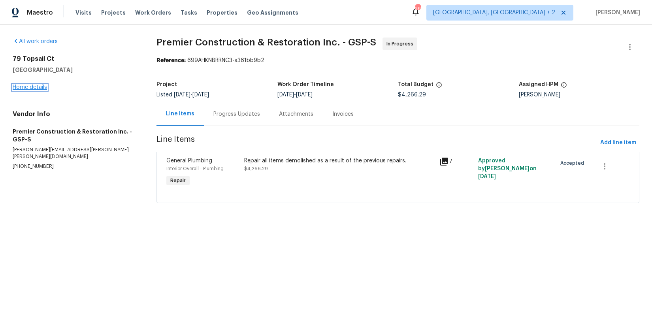
click at [38, 85] on link "Home details" at bounding box center [30, 88] width 34 height 6
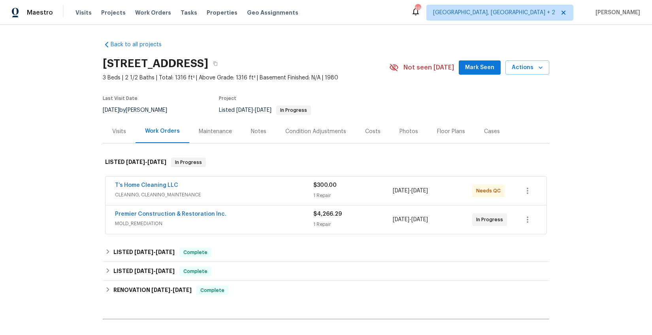
click at [117, 128] on div "Visits" at bounding box center [119, 132] width 14 height 8
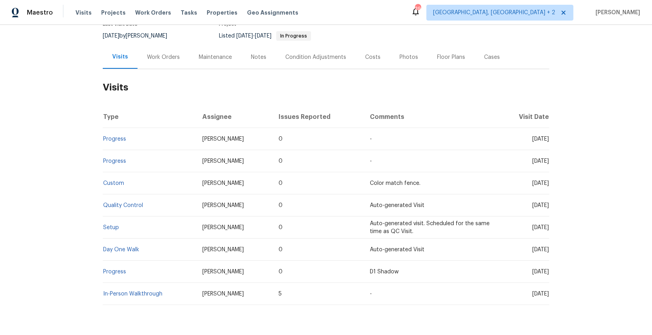
scroll to position [80, 0]
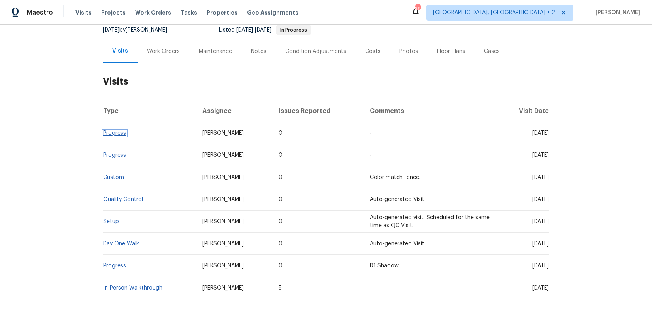
click at [105, 134] on link "Progress" at bounding box center [114, 133] width 23 height 6
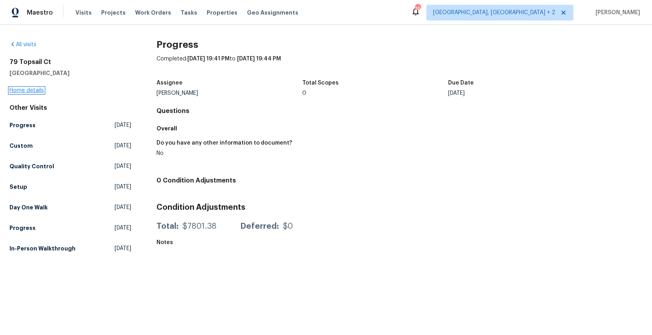
click at [30, 91] on link "Home details" at bounding box center [26, 91] width 34 height 6
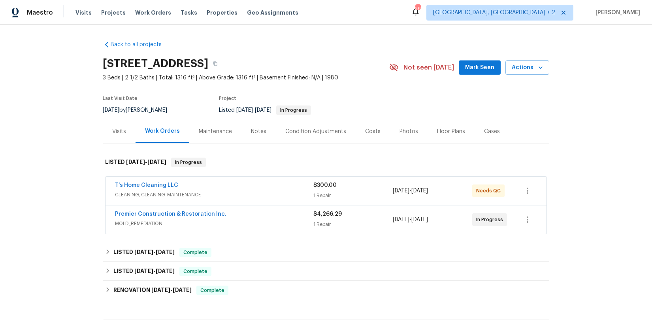
click at [367, 130] on div "Costs" at bounding box center [372, 132] width 15 height 8
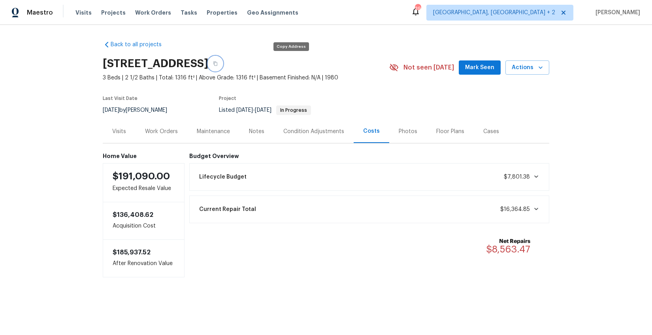
click at [222, 66] on button "button" at bounding box center [215, 63] width 14 height 14
